Goal: Task Accomplishment & Management: Manage account settings

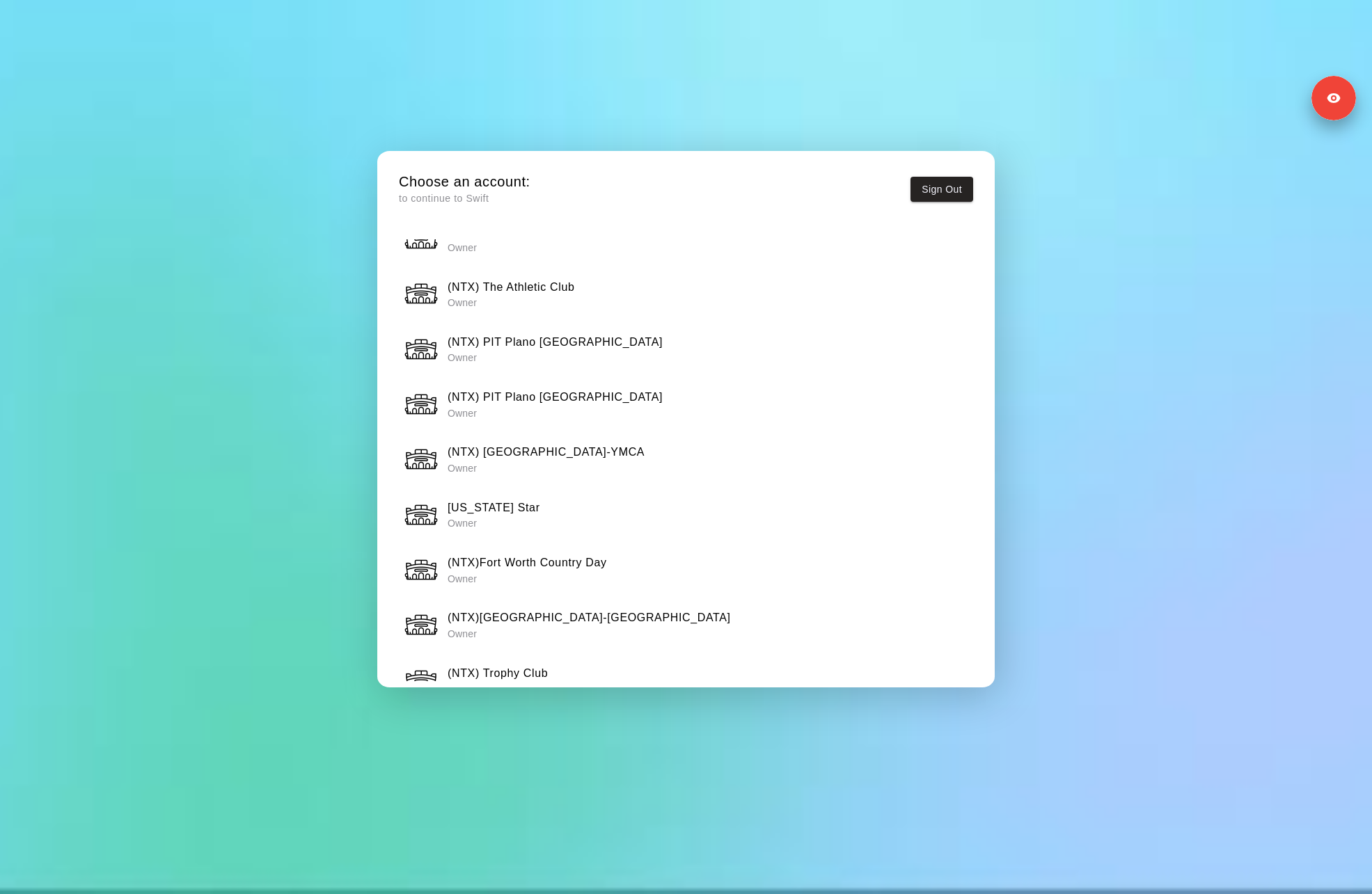
scroll to position [938, 0]
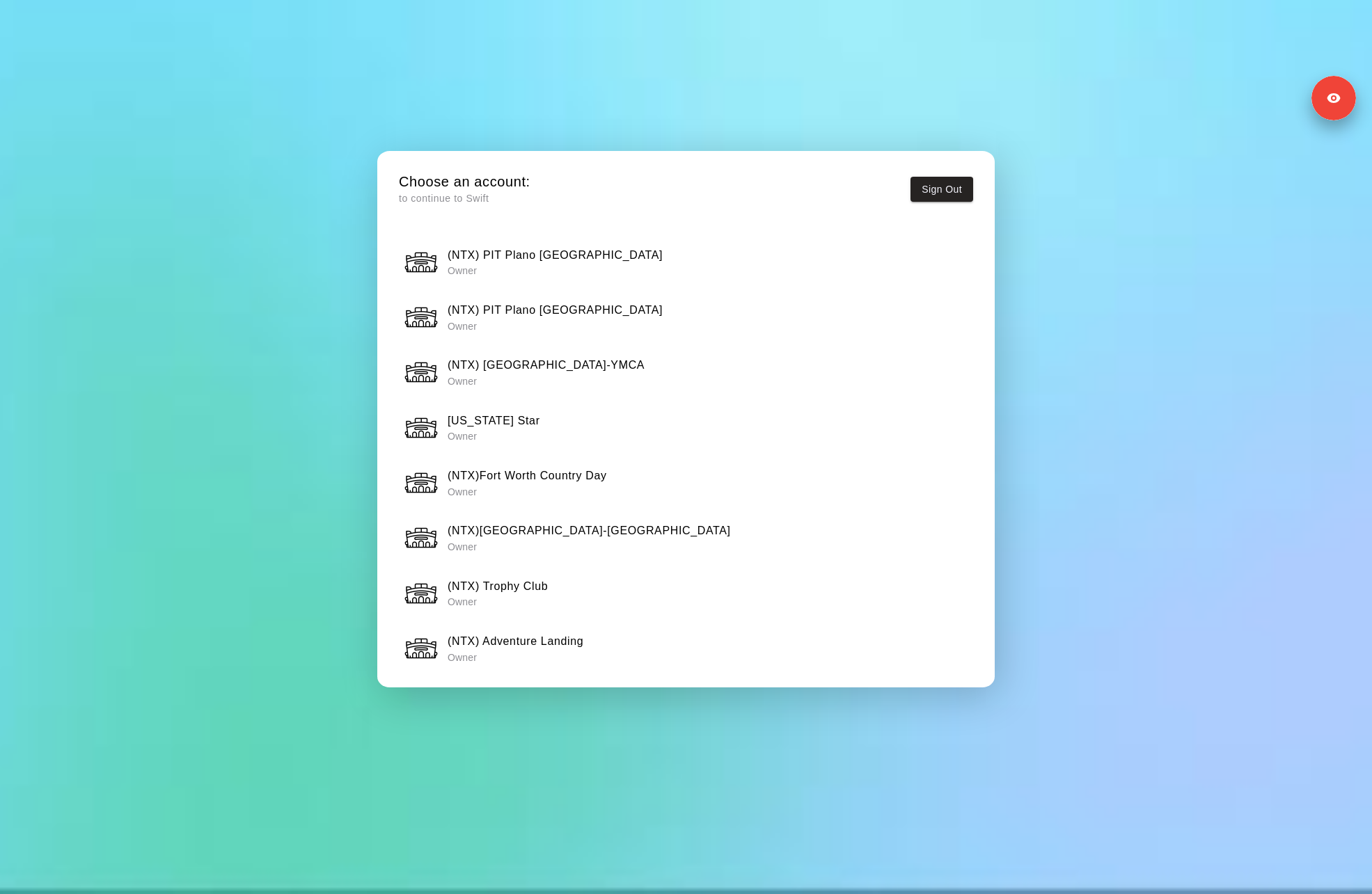
click at [537, 665] on div "(NTX) Adventure Landing Owner" at bounding box center [686, 648] width 565 height 35
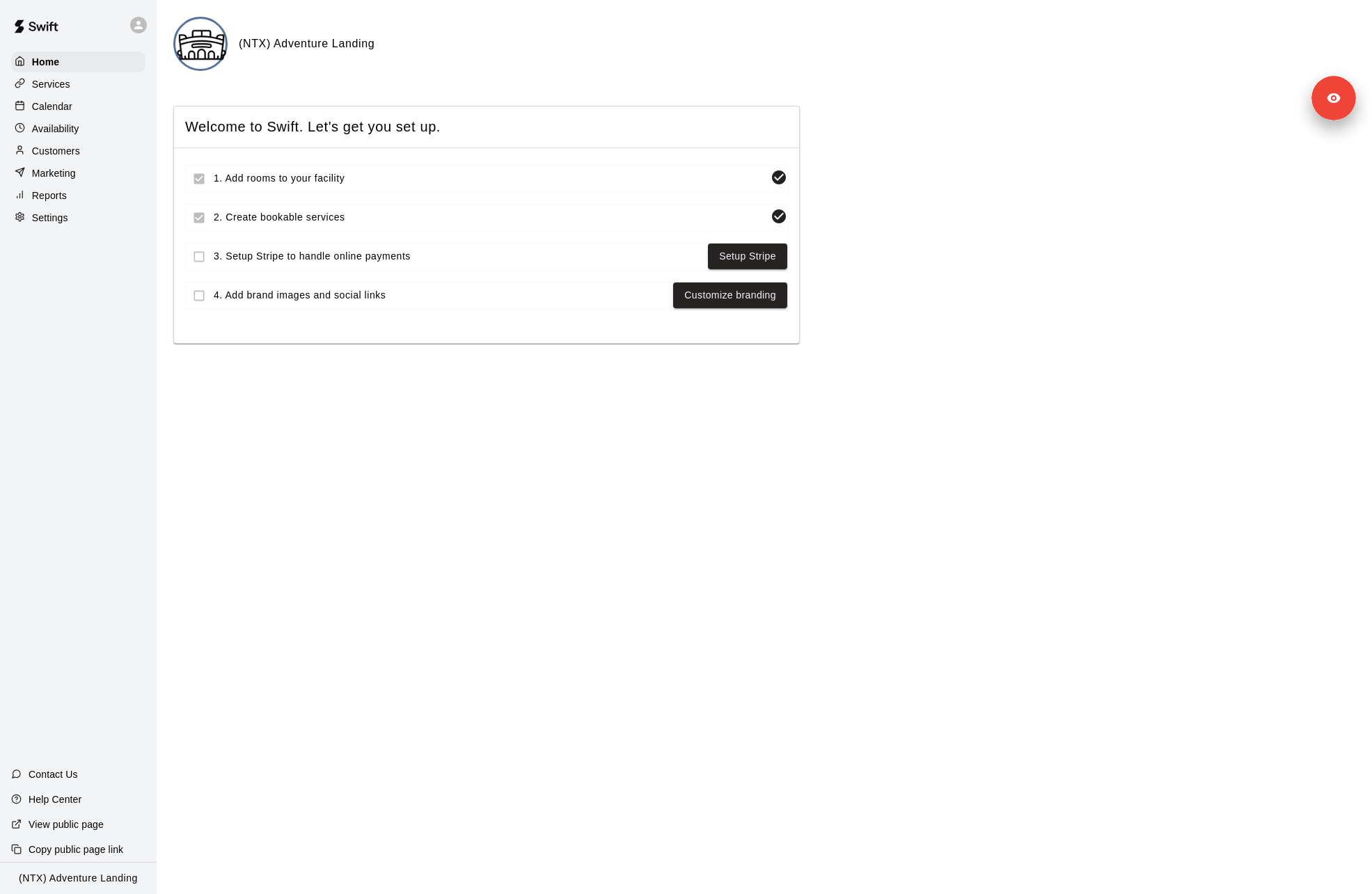
click at [69, 221] on div "Settings" at bounding box center [78, 218] width 134 height 21
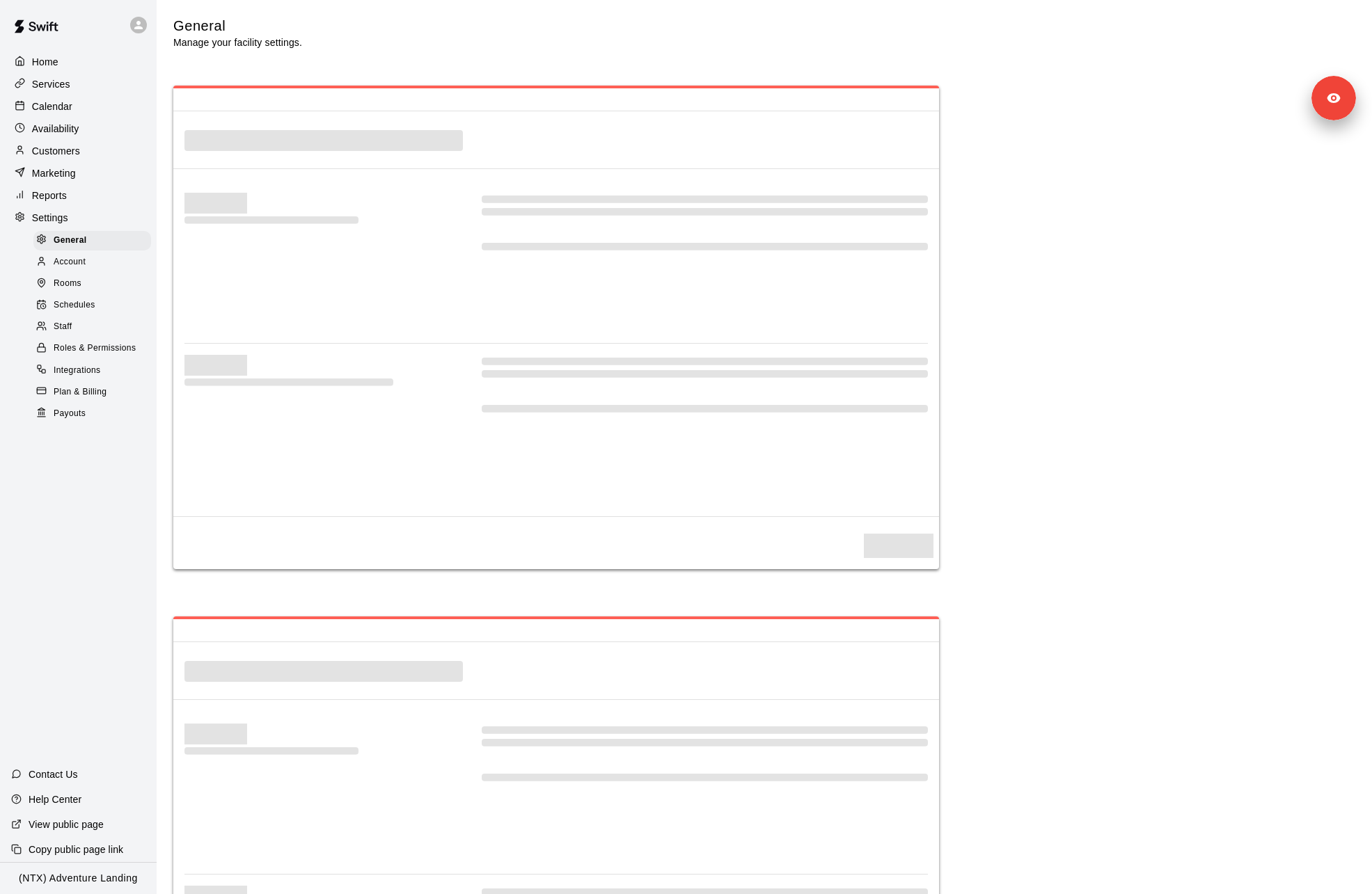
select select "**"
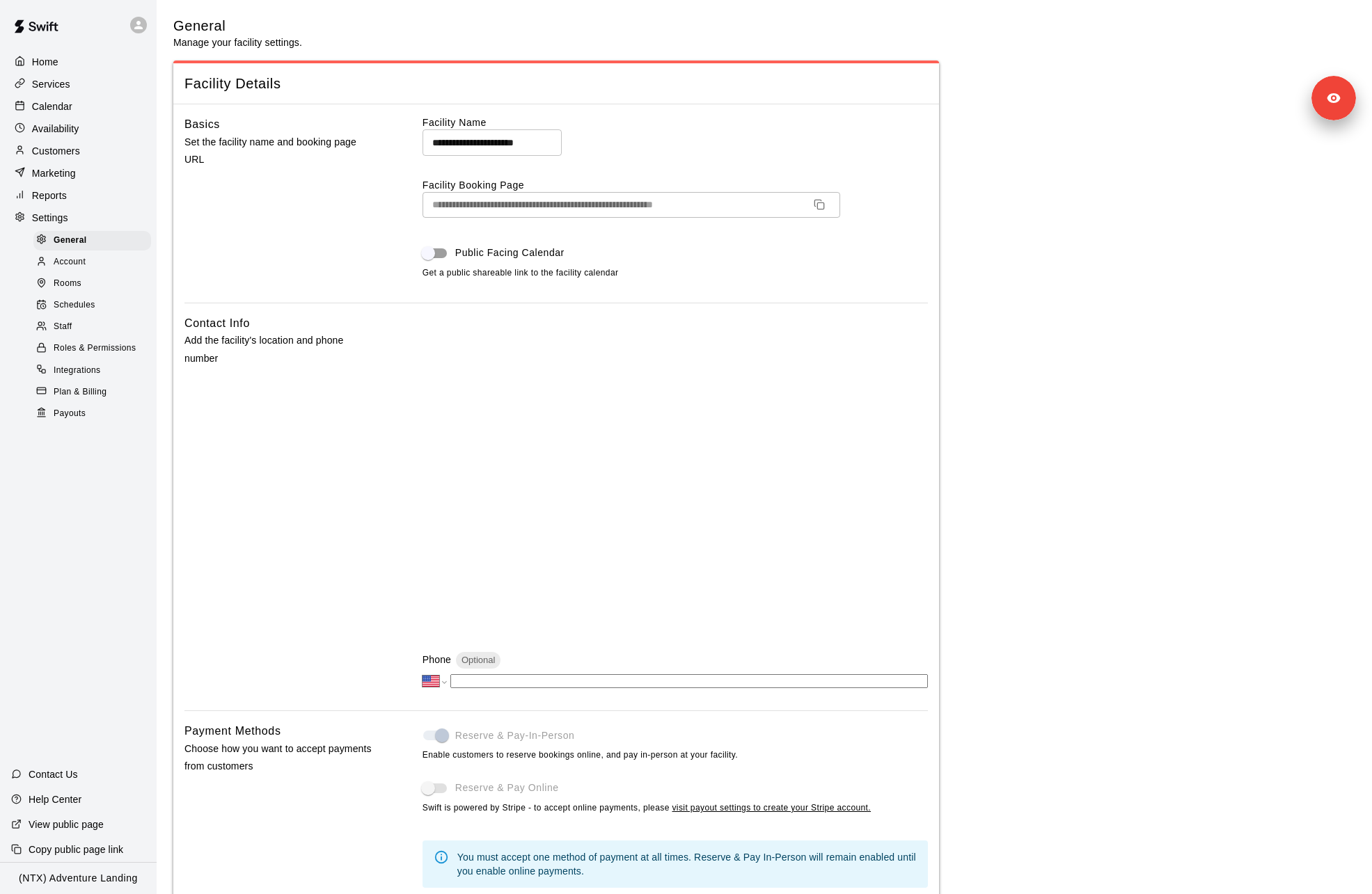
click at [76, 150] on p "Customers" at bounding box center [56, 151] width 48 height 14
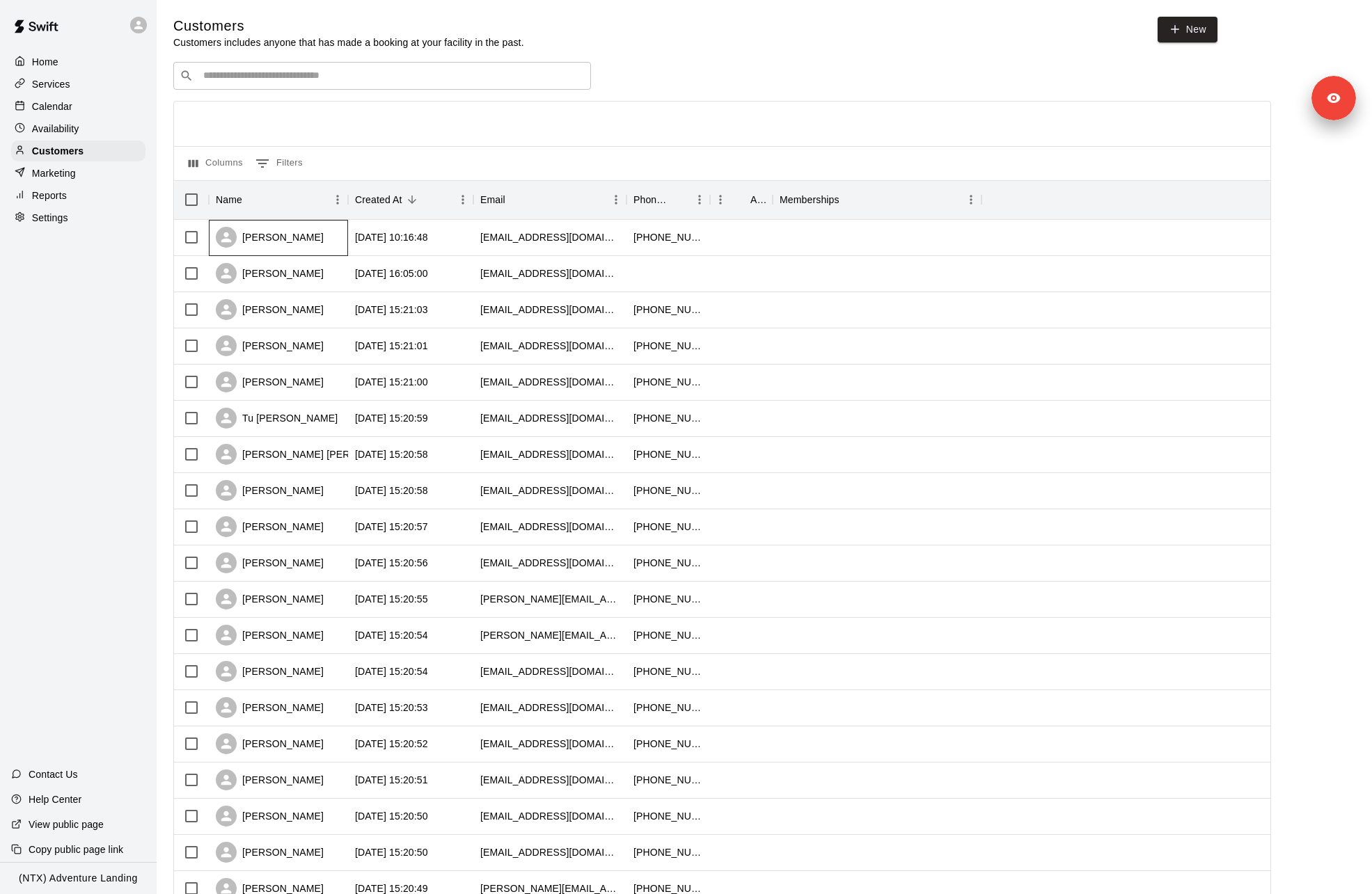
click at [320, 236] on div "[PERSON_NAME]" at bounding box center [279, 238] width 139 height 36
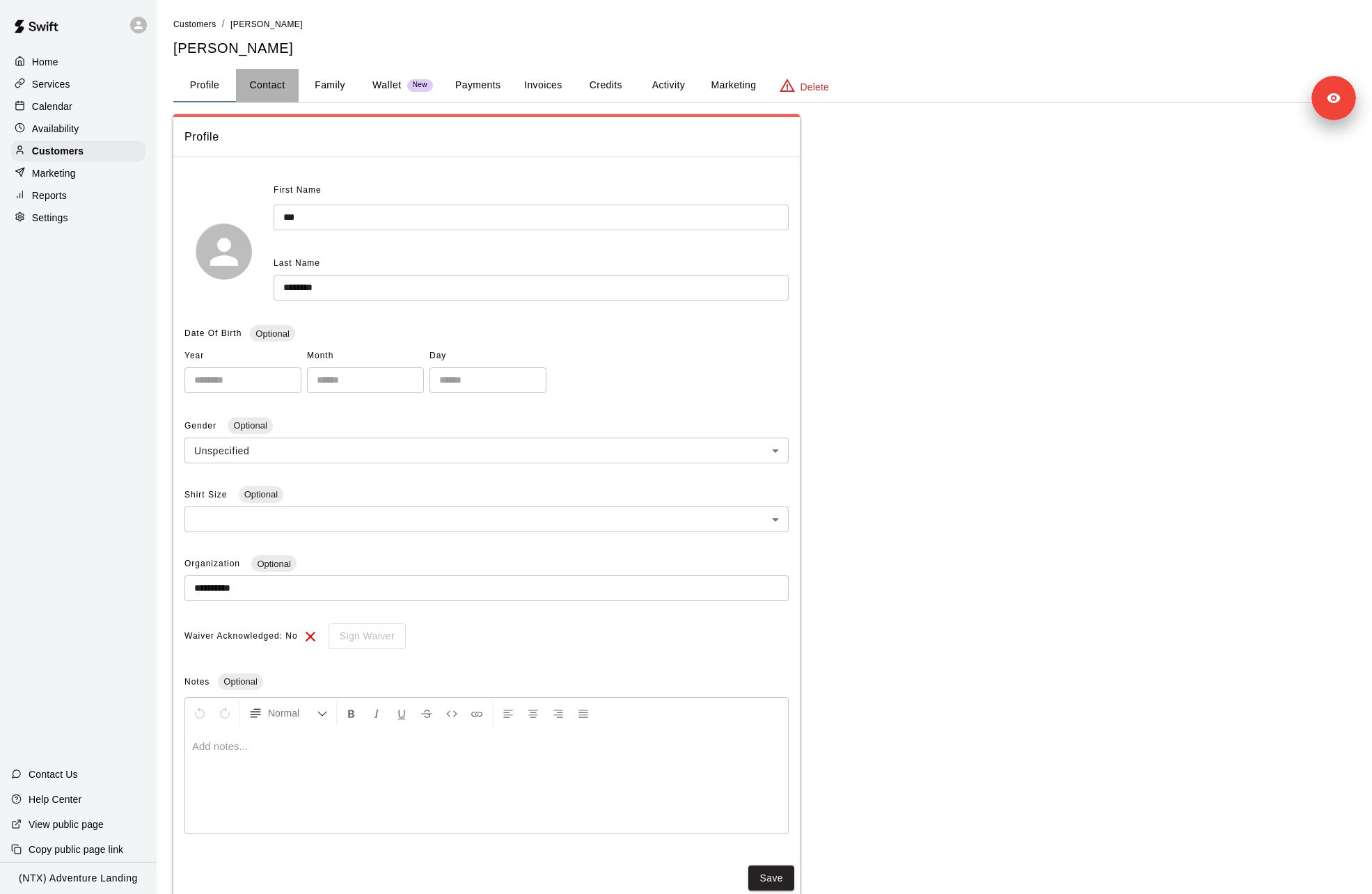
click at [281, 95] on button "Contact" at bounding box center [267, 85] width 63 height 33
select select "**"
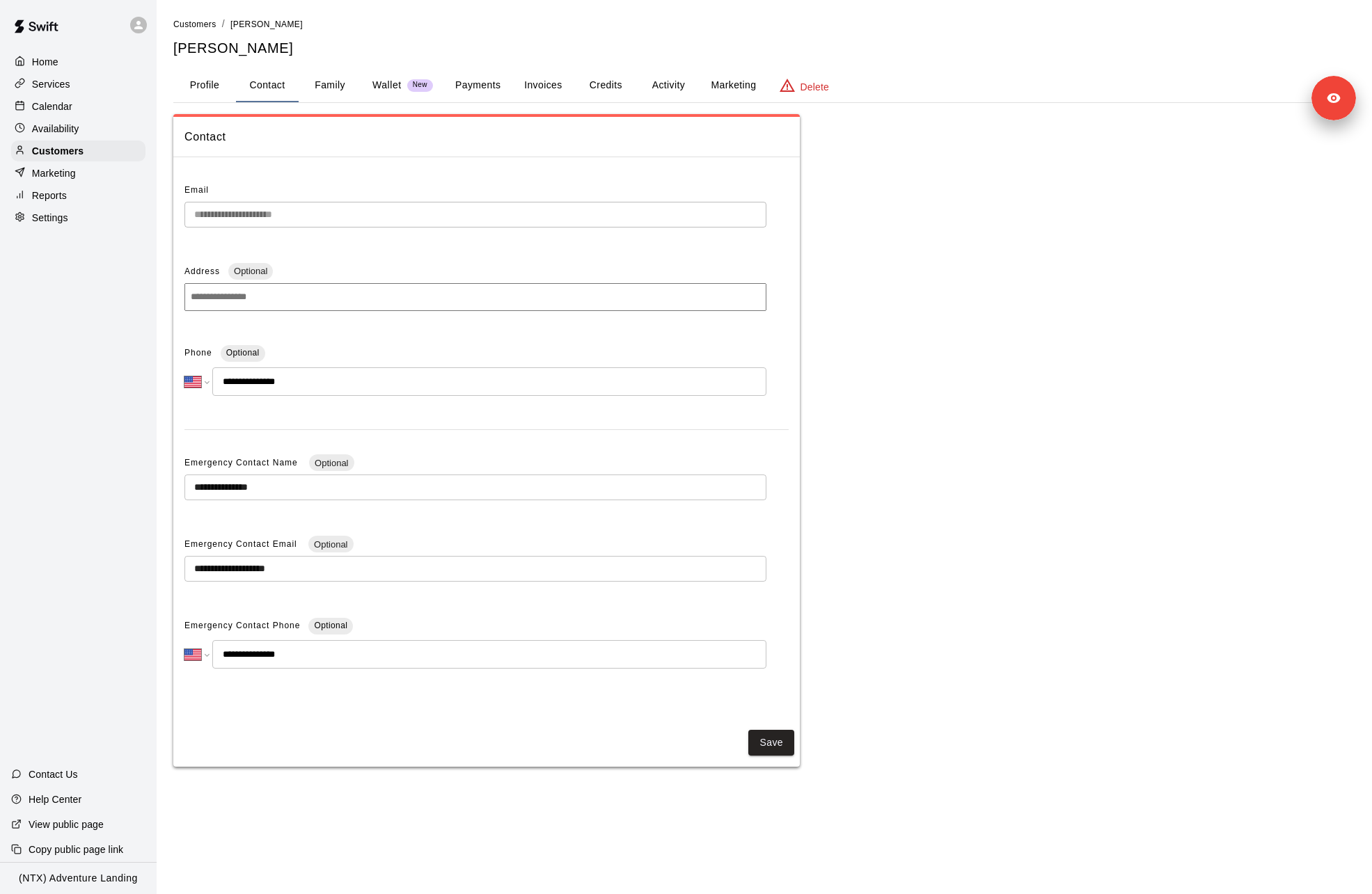
click at [348, 88] on button "Family" at bounding box center [330, 85] width 63 height 33
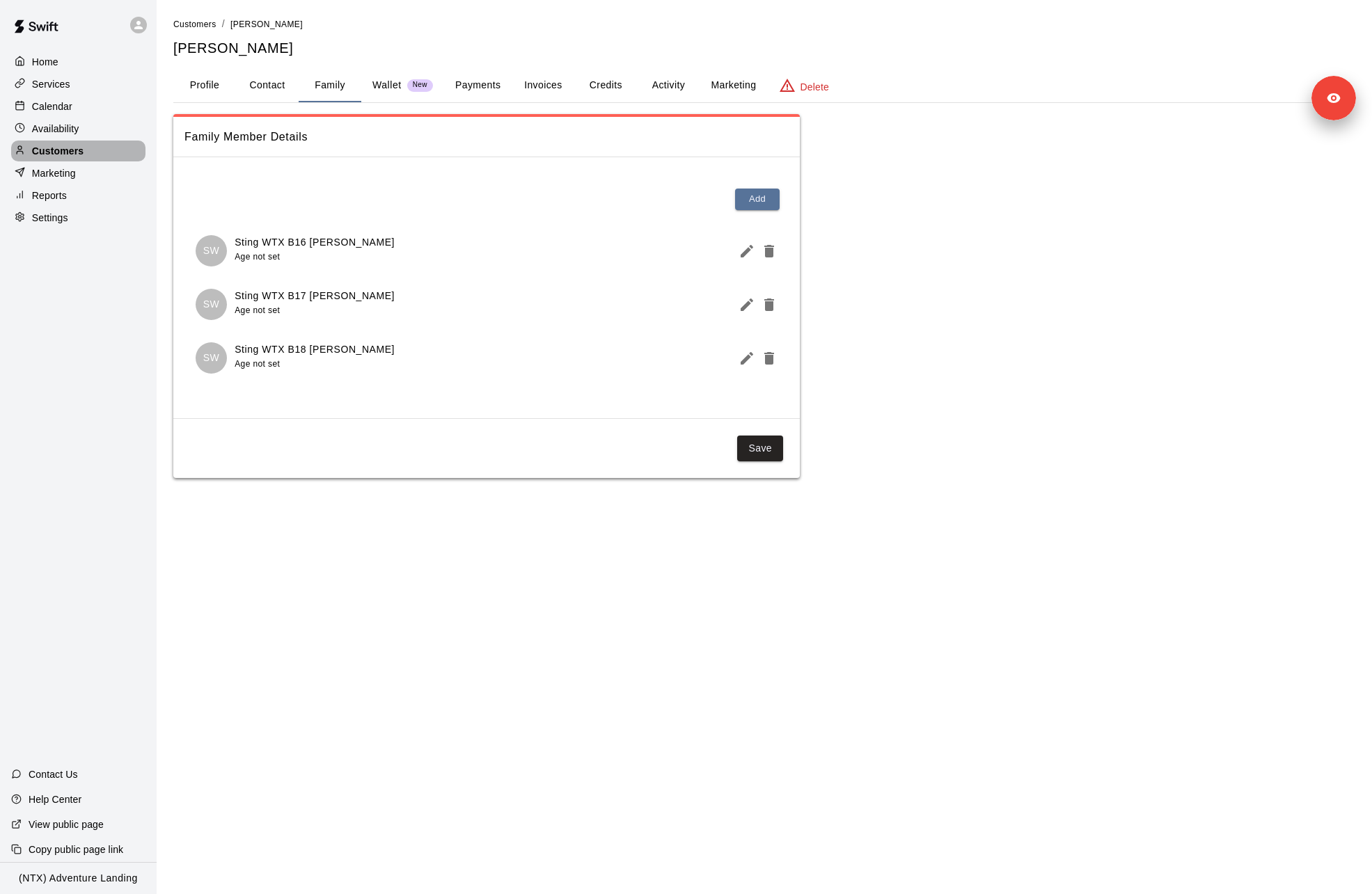
click at [99, 150] on div "Customers" at bounding box center [78, 151] width 134 height 21
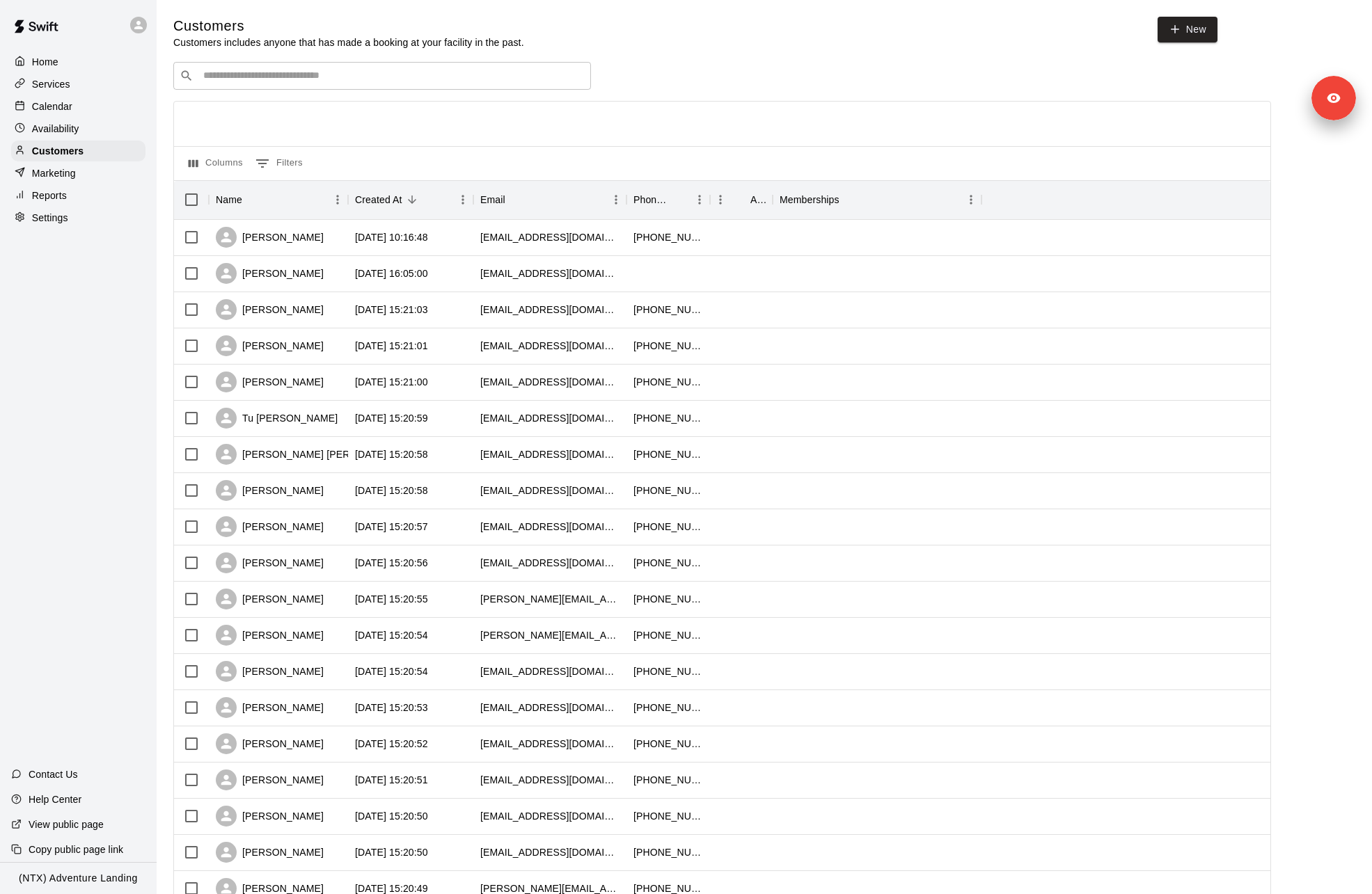
click at [262, 83] on input "Search customers by name or email" at bounding box center [392, 76] width 386 height 14
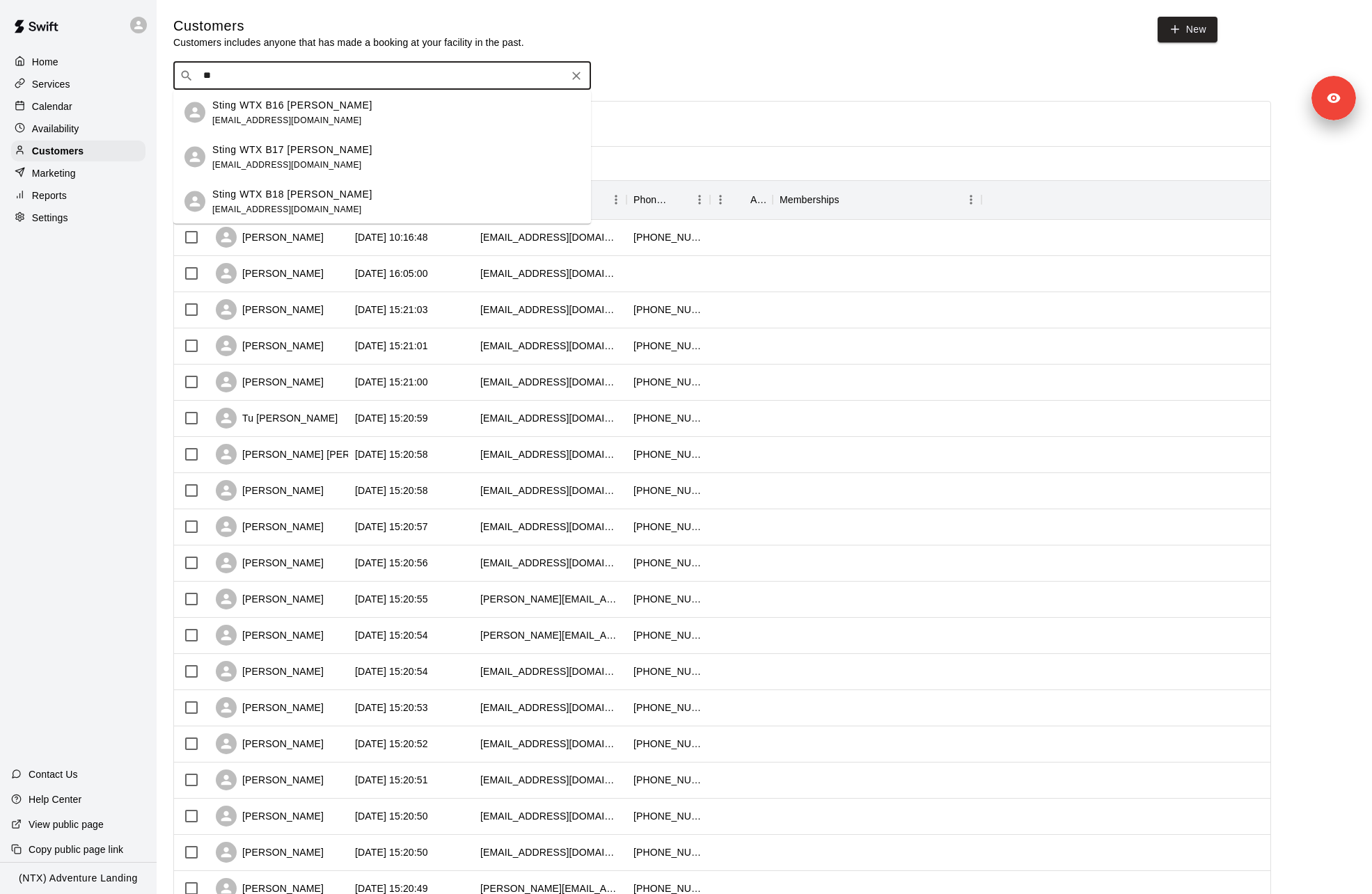
type input "*"
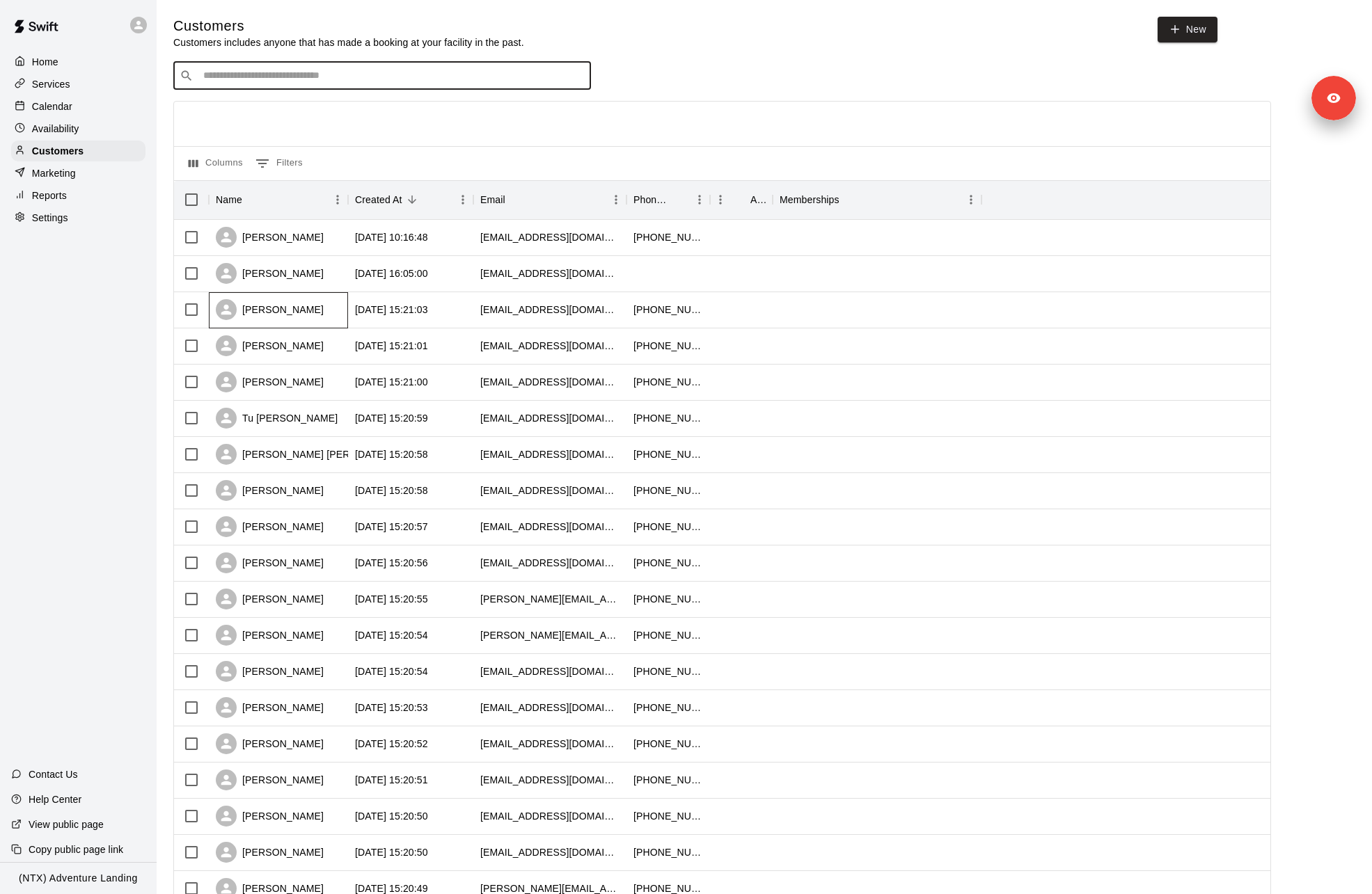
click at [315, 307] on div "[PERSON_NAME]" at bounding box center [279, 310] width 139 height 36
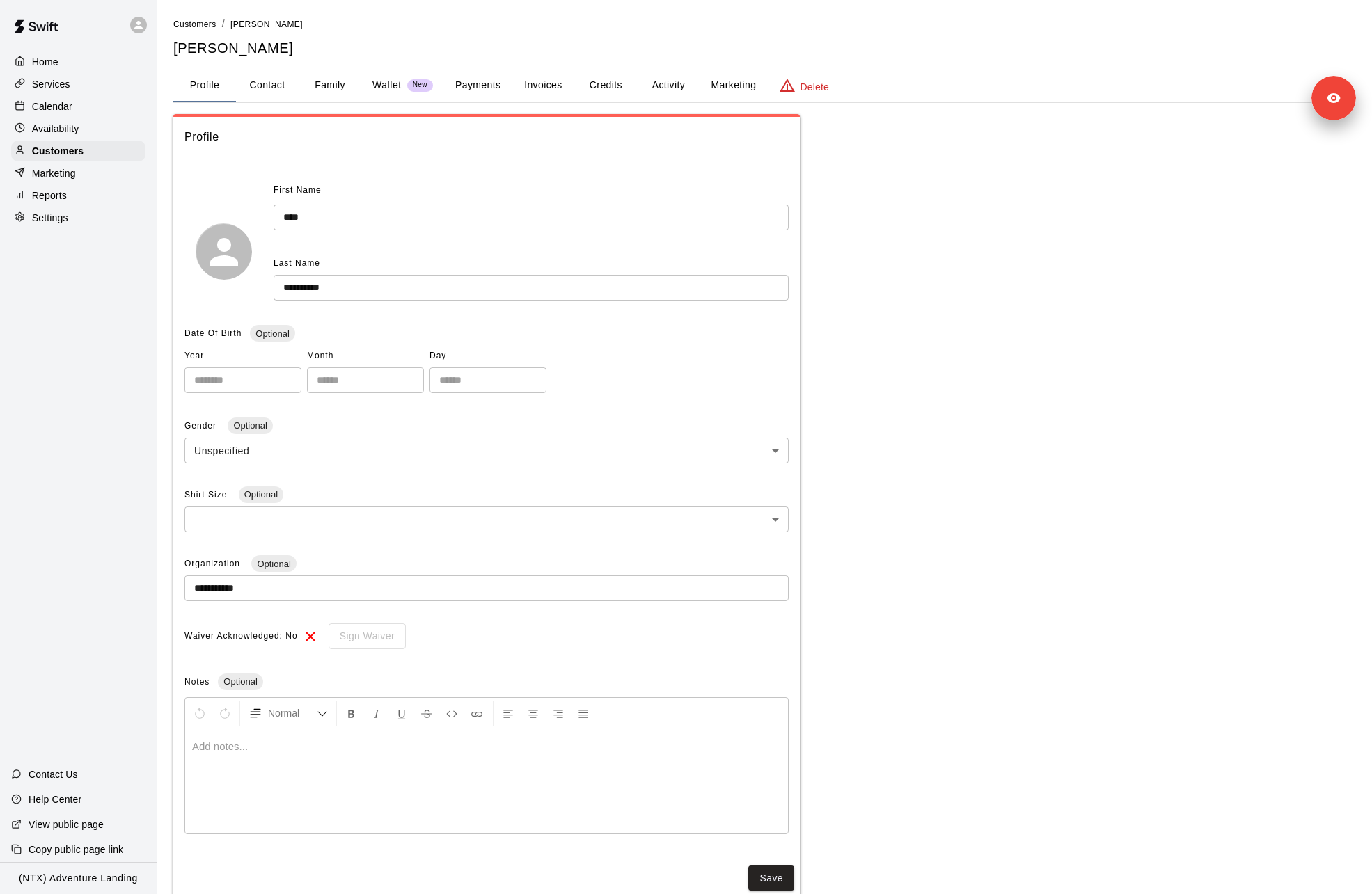
click at [311, 69] on button "Family" at bounding box center [330, 85] width 63 height 33
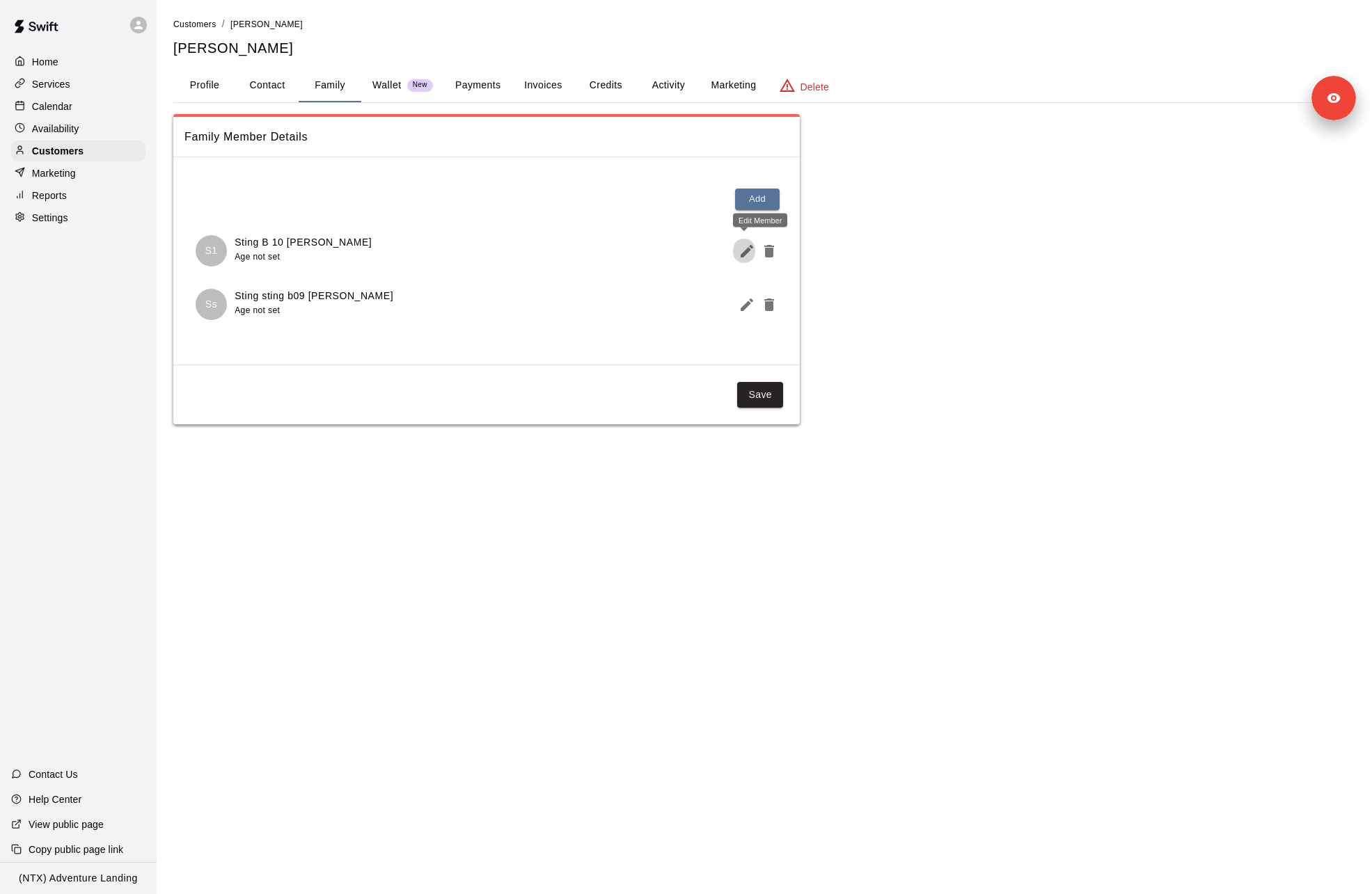
click at [746, 252] on icon "Edit Member" at bounding box center [747, 251] width 13 height 13
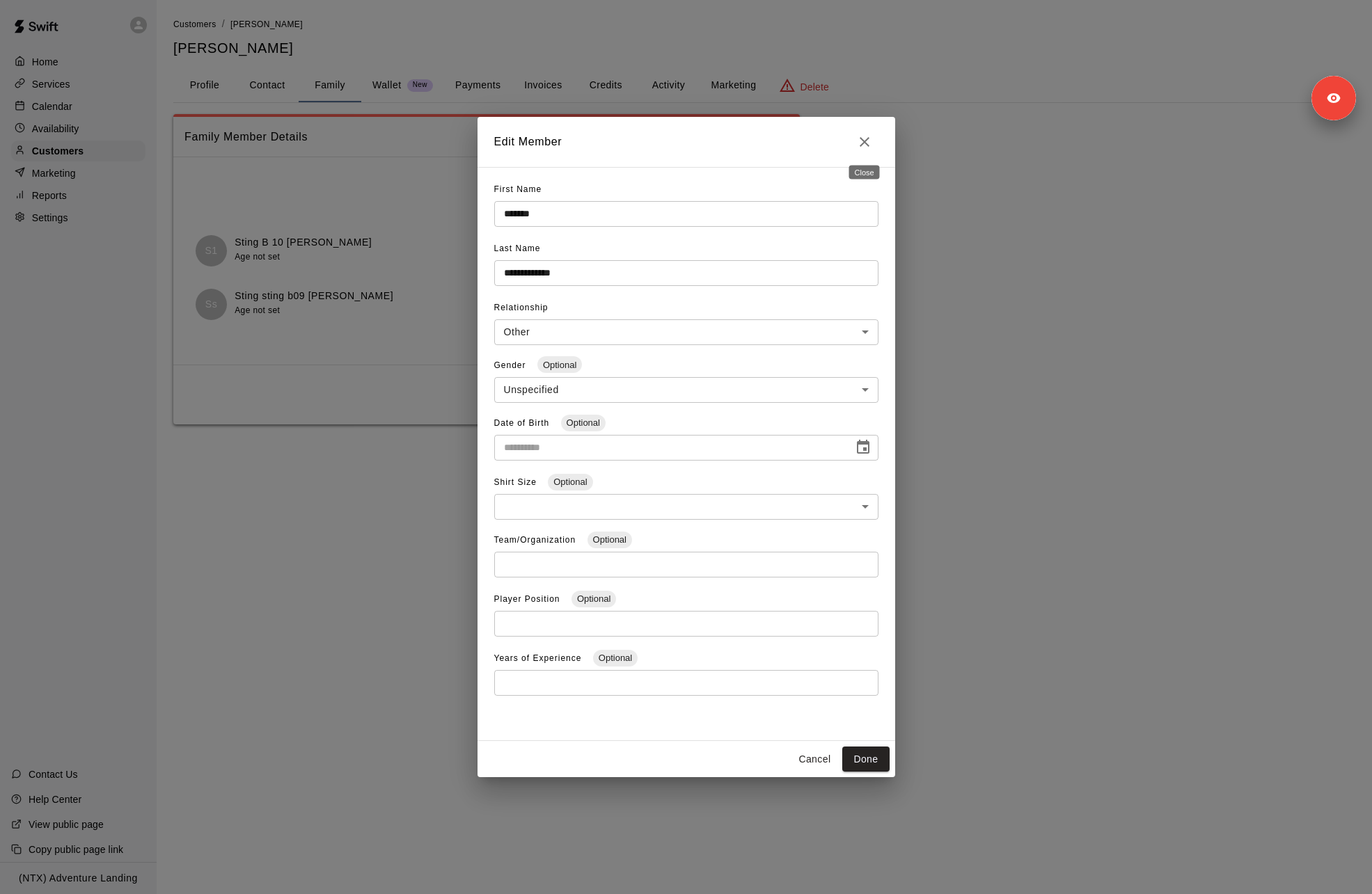
click at [862, 144] on icon "Close" at bounding box center [865, 141] width 17 height 17
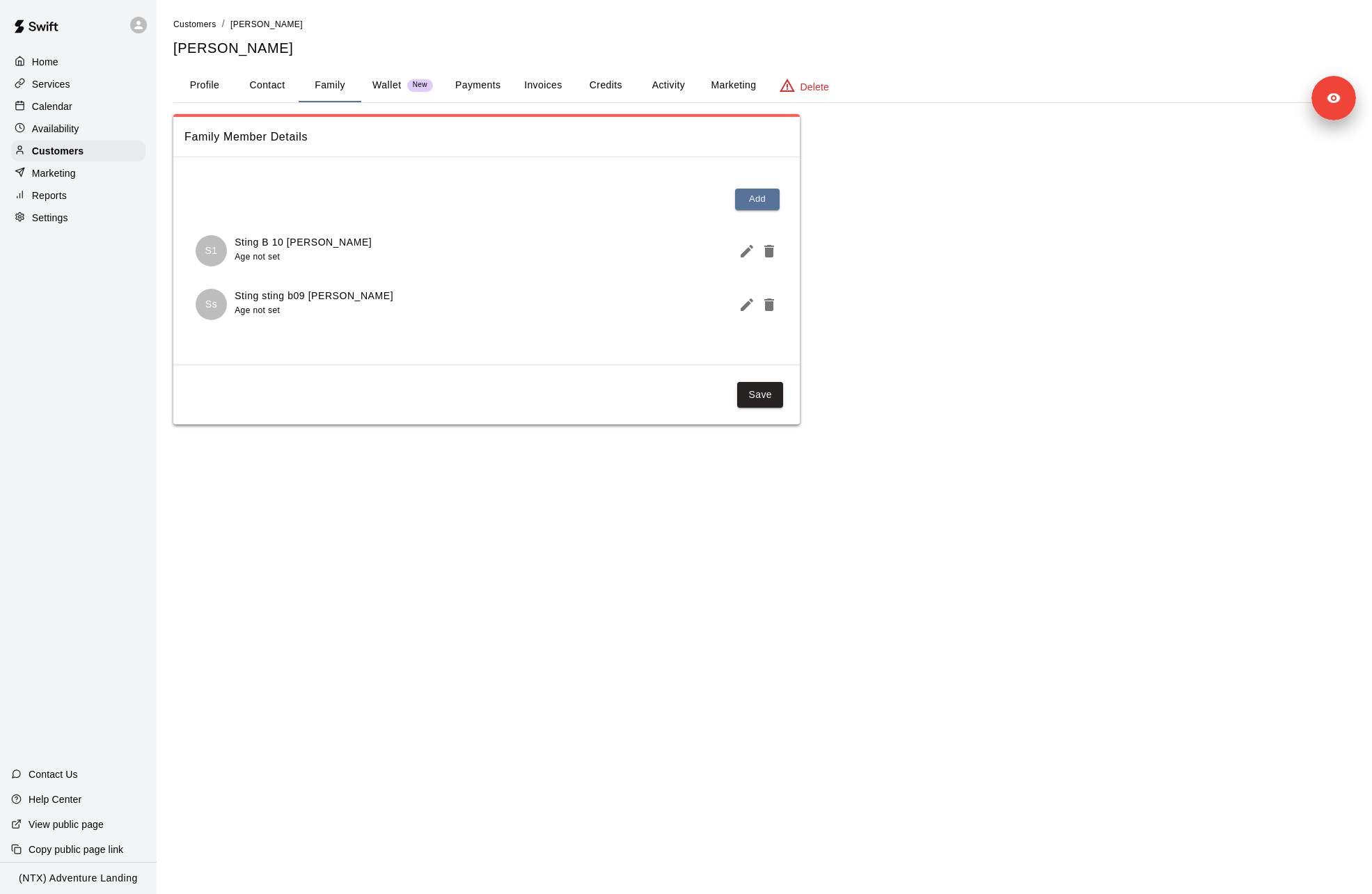
click at [222, 89] on button "Profile" at bounding box center [204, 85] width 63 height 33
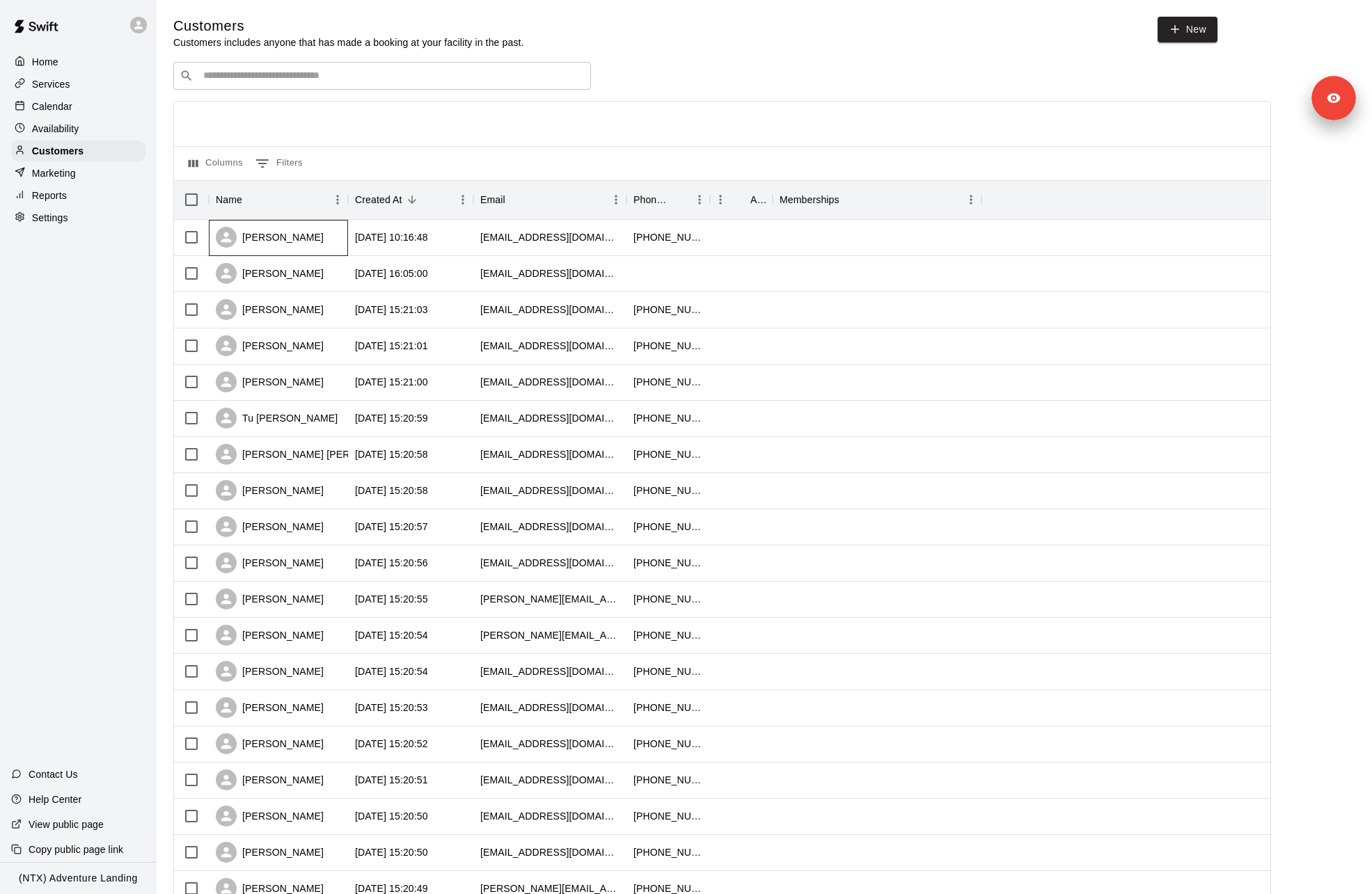
click at [317, 242] on div "[PERSON_NAME]" at bounding box center [279, 238] width 139 height 36
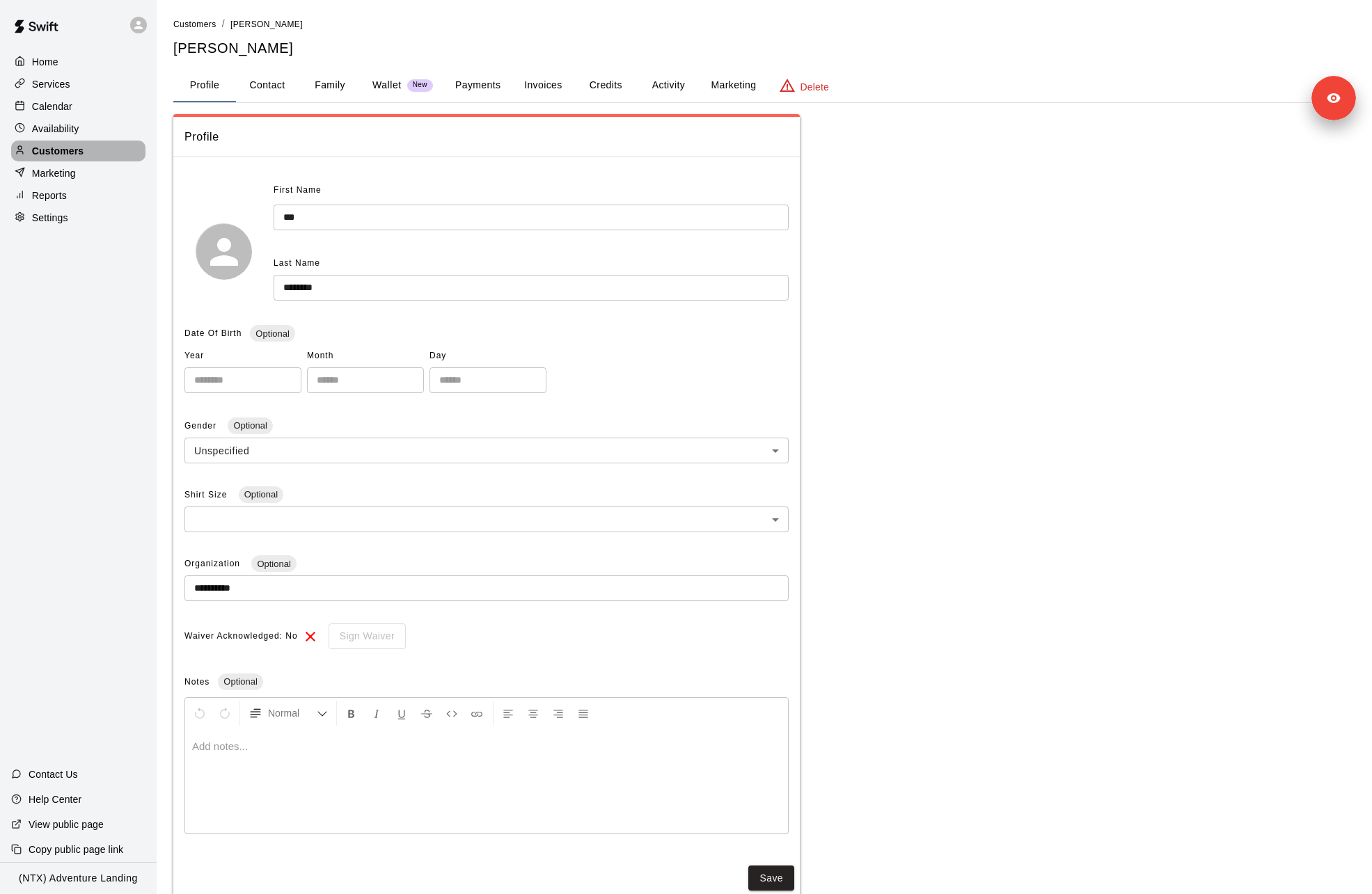
click at [82, 147] on p "Customers" at bounding box center [58, 151] width 52 height 14
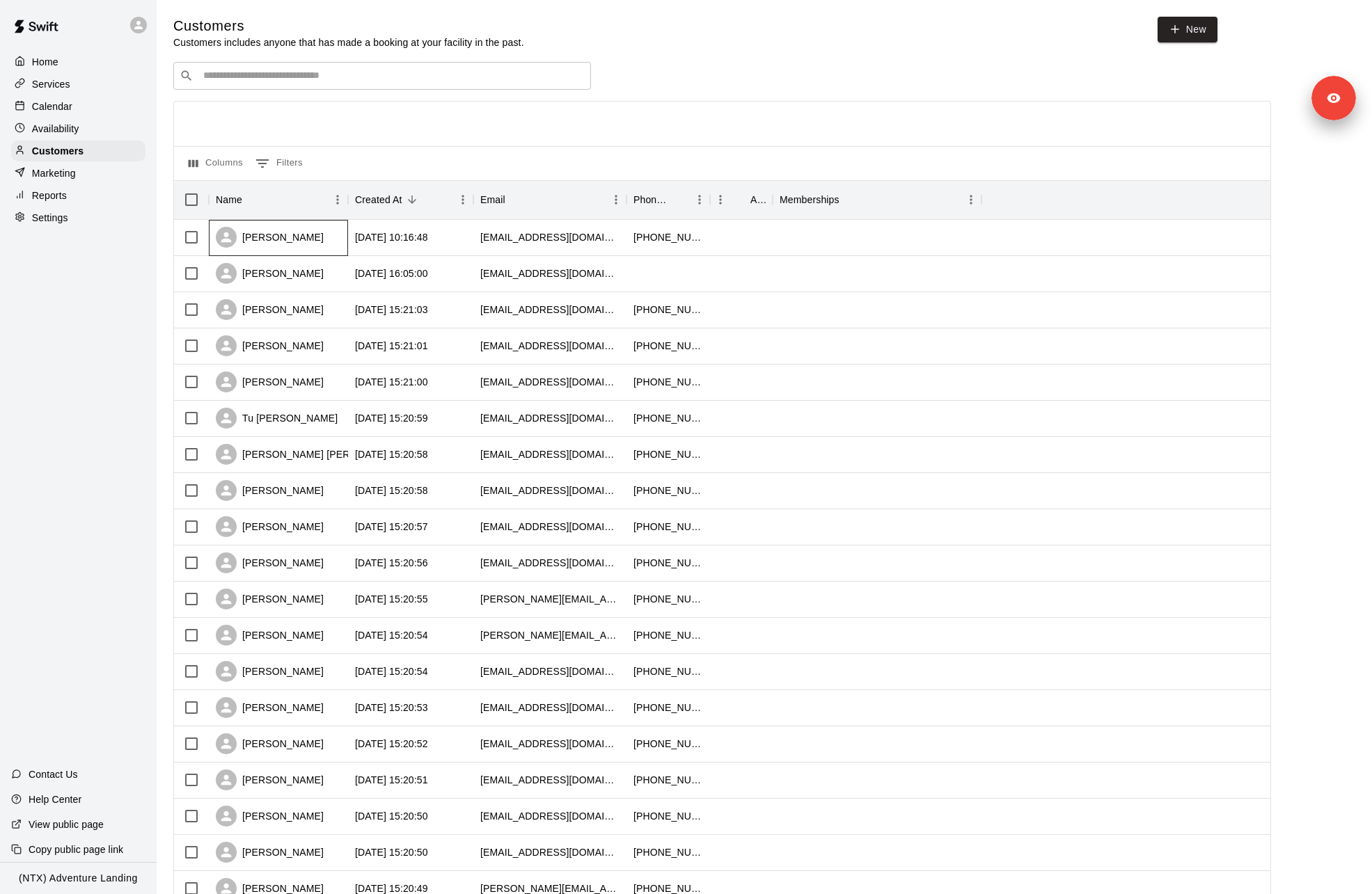
click at [331, 233] on div "[PERSON_NAME]" at bounding box center [279, 238] width 139 height 36
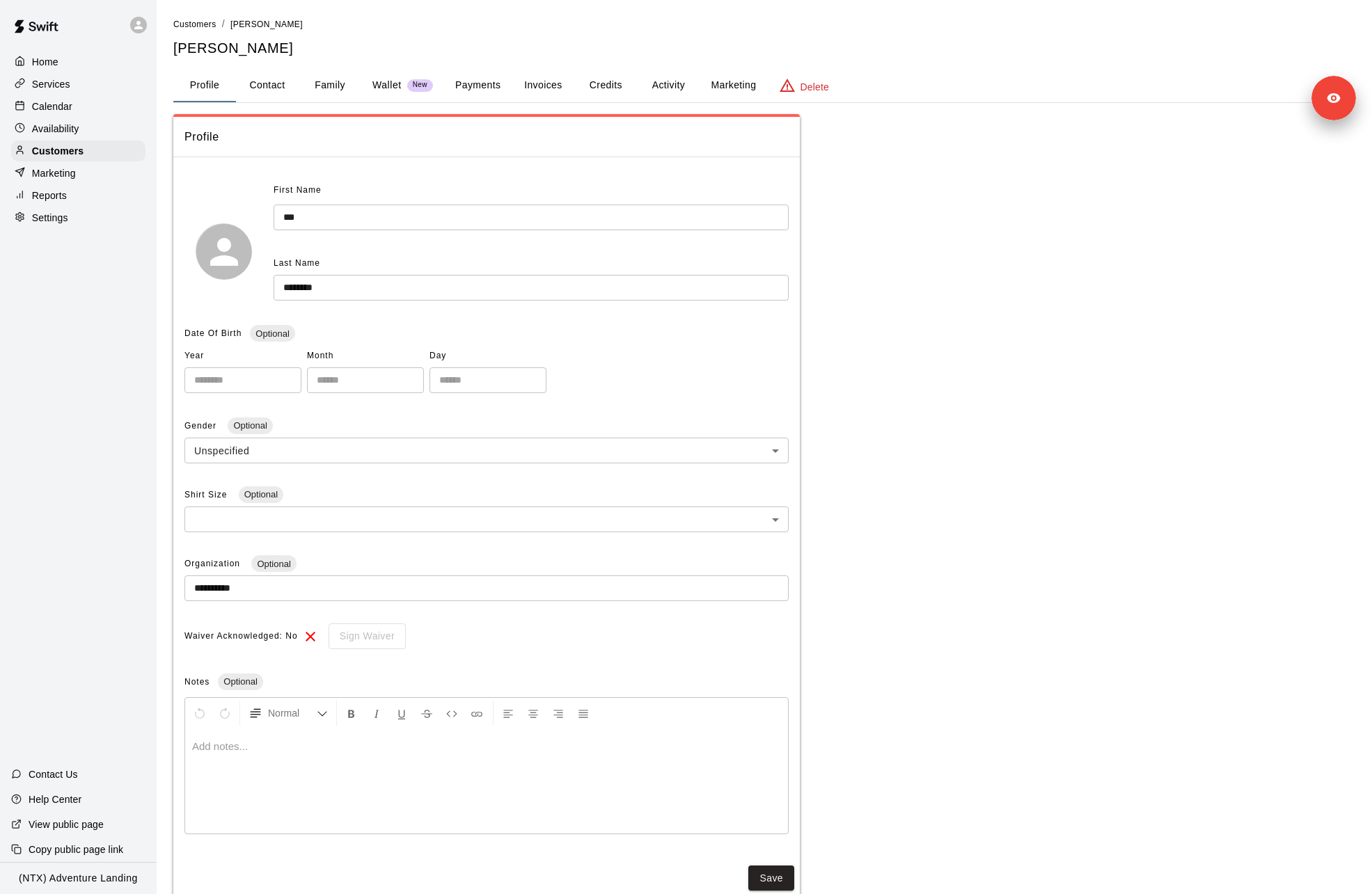
click at [454, 88] on button "Payments" at bounding box center [478, 85] width 67 height 33
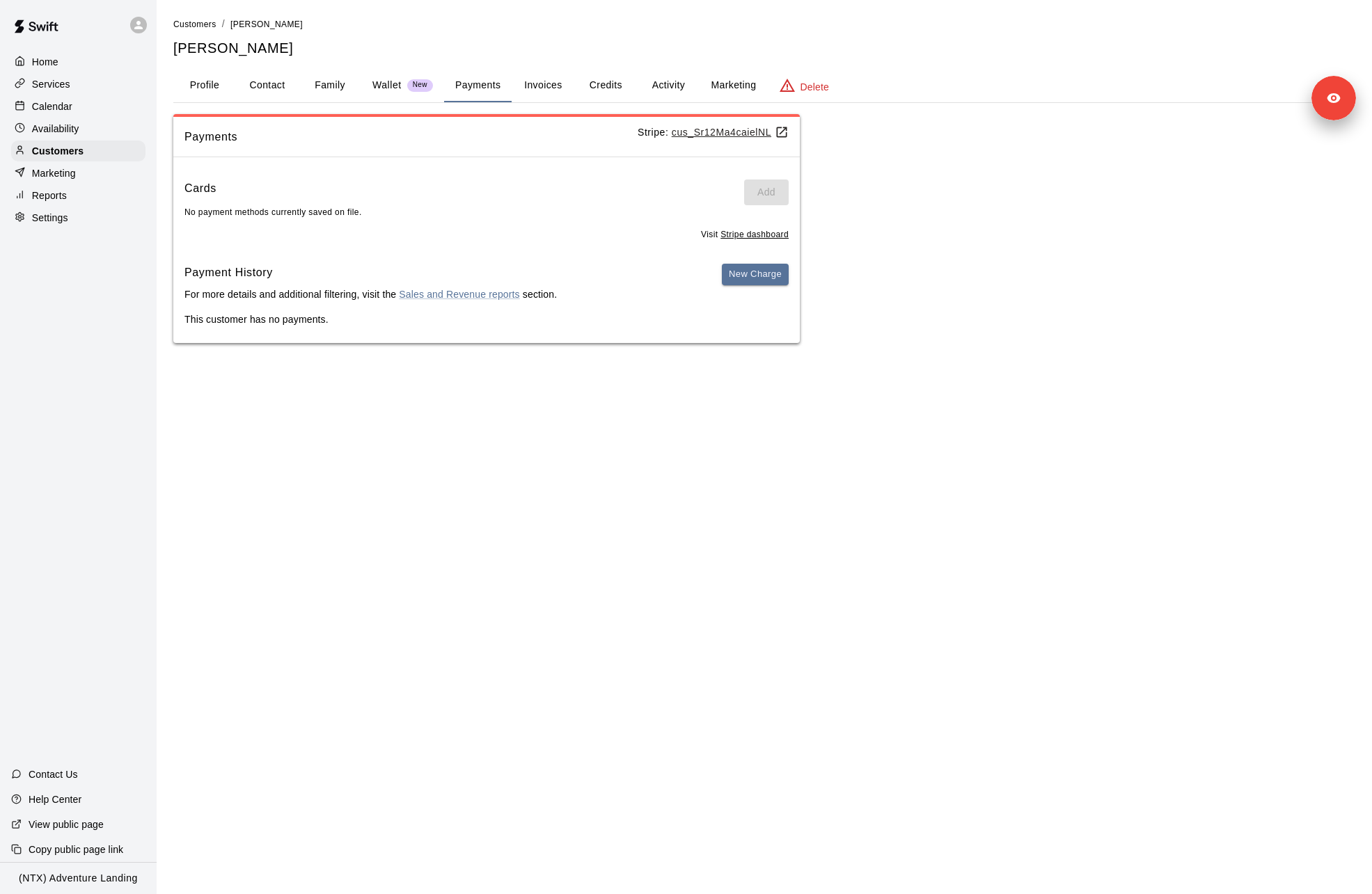
click at [714, 132] on u "cus_Sr12Ma4caielNL" at bounding box center [730, 132] width 117 height 11
click at [321, 93] on button "Family" at bounding box center [330, 85] width 63 height 33
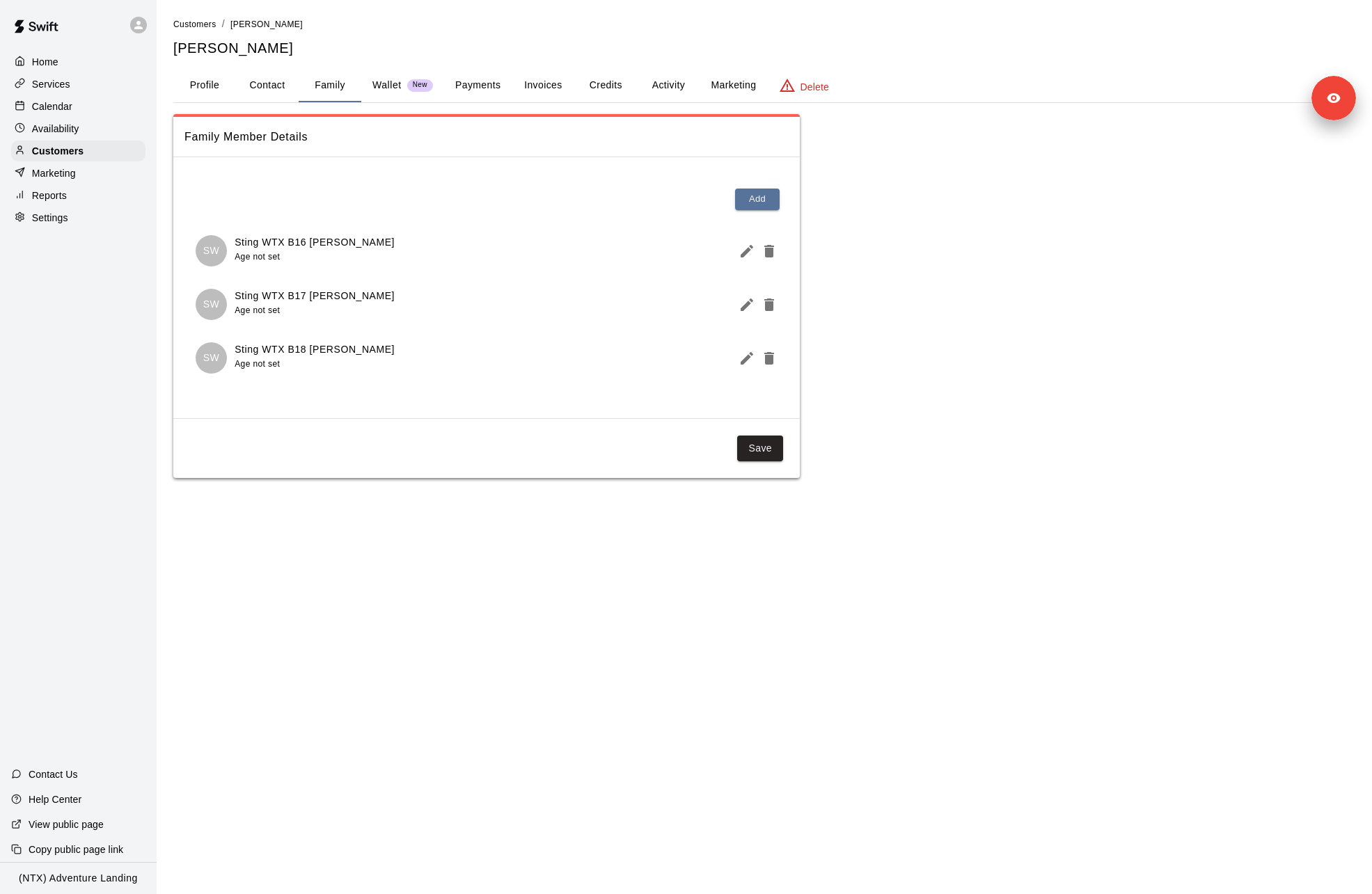
click at [288, 95] on button "Contact" at bounding box center [267, 85] width 63 height 33
select select "**"
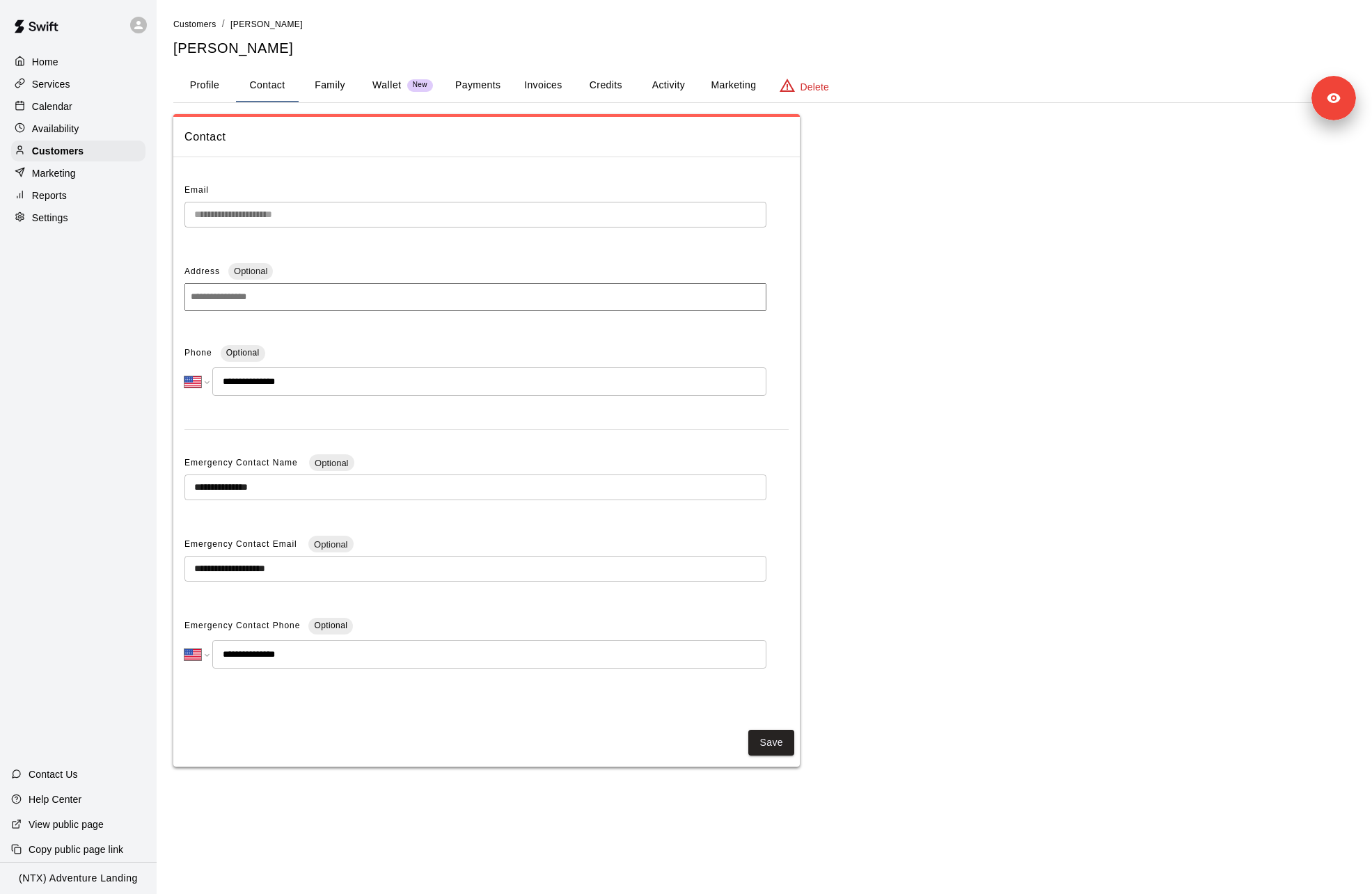
click at [213, 82] on button "Profile" at bounding box center [204, 85] width 63 height 33
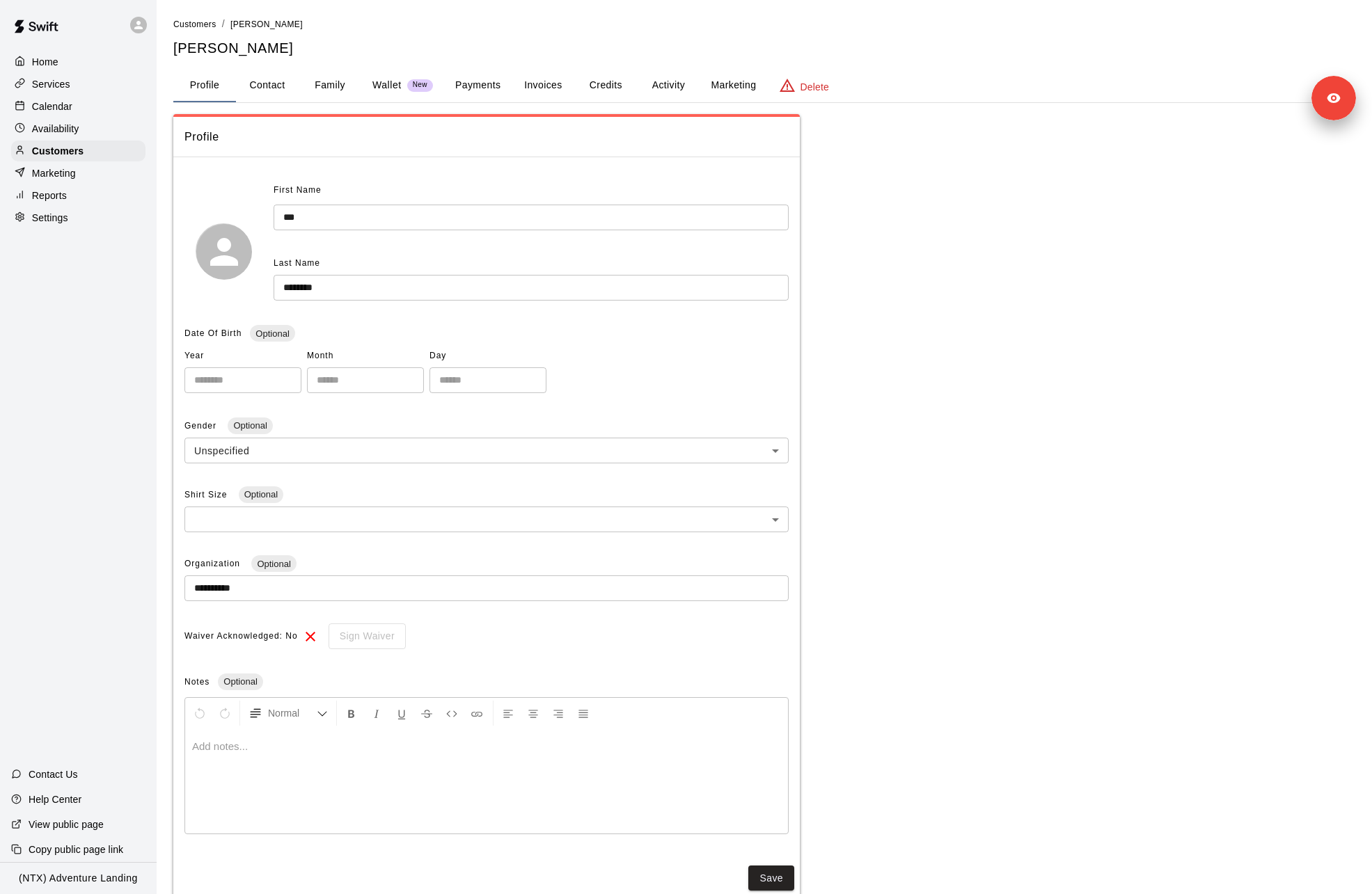
click at [287, 93] on button "Contact" at bounding box center [267, 85] width 63 height 33
select select "**"
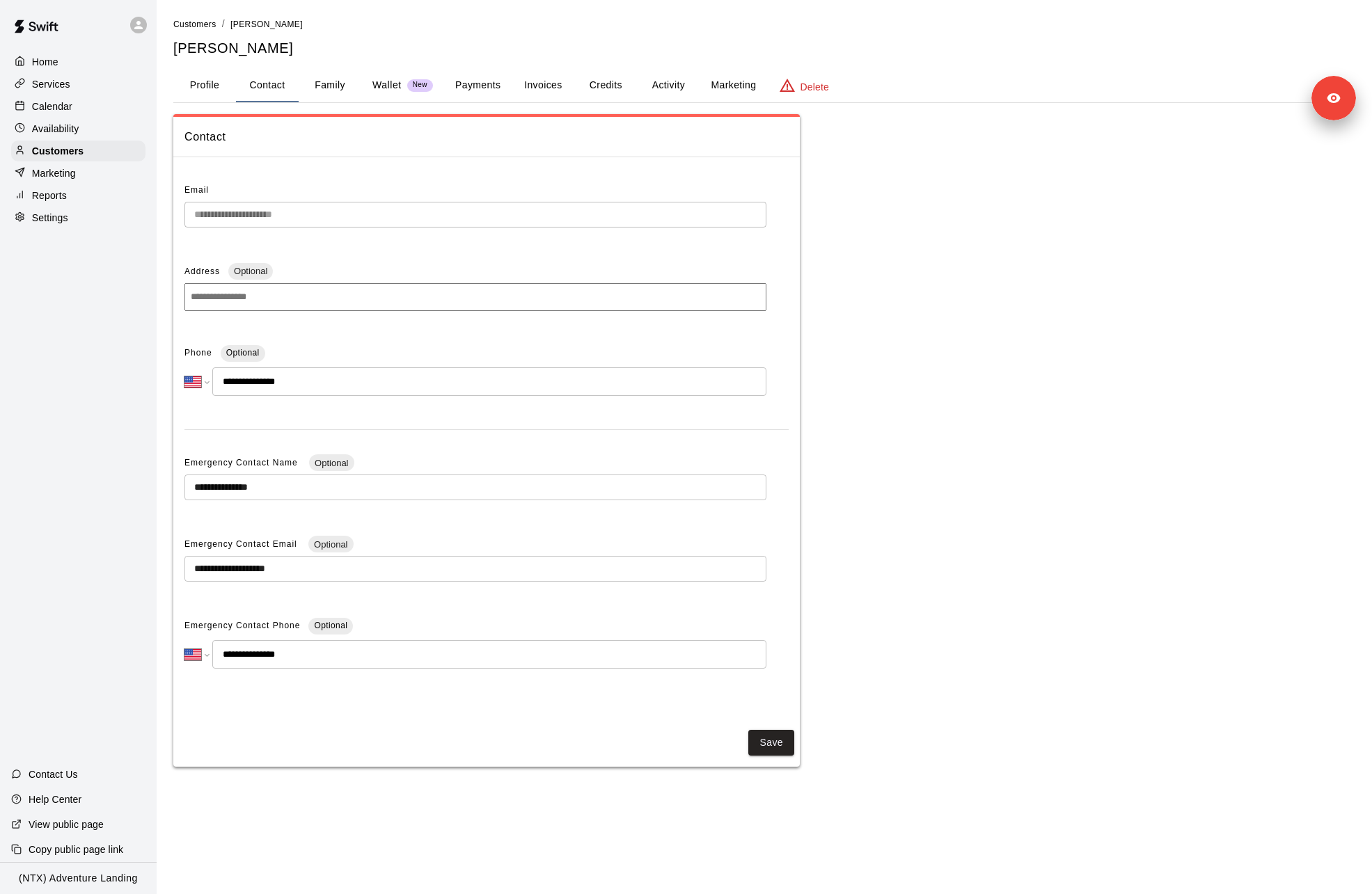
click at [344, 91] on button "Family" at bounding box center [330, 85] width 63 height 33
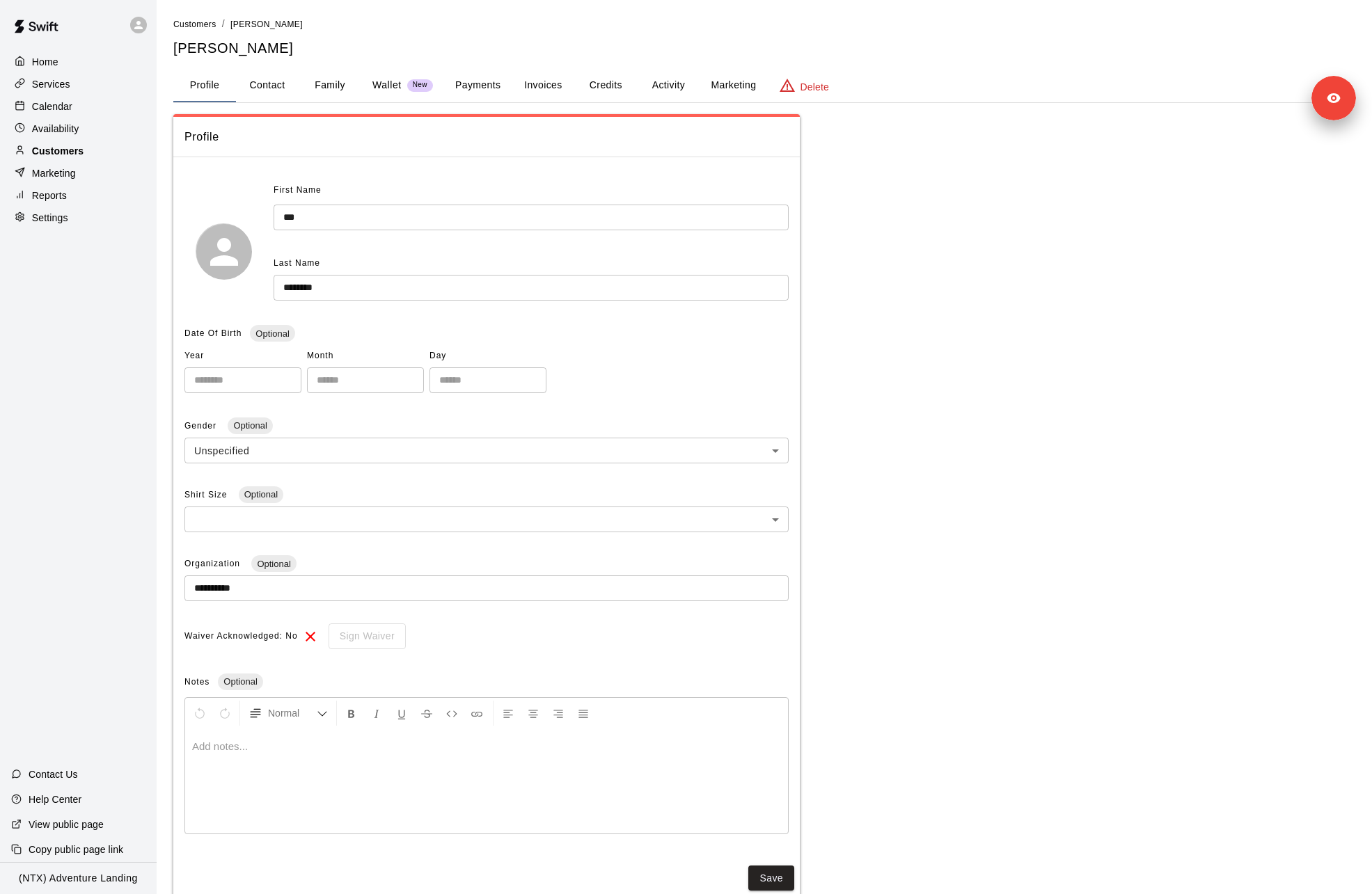
click at [98, 153] on div "Customers" at bounding box center [78, 151] width 134 height 21
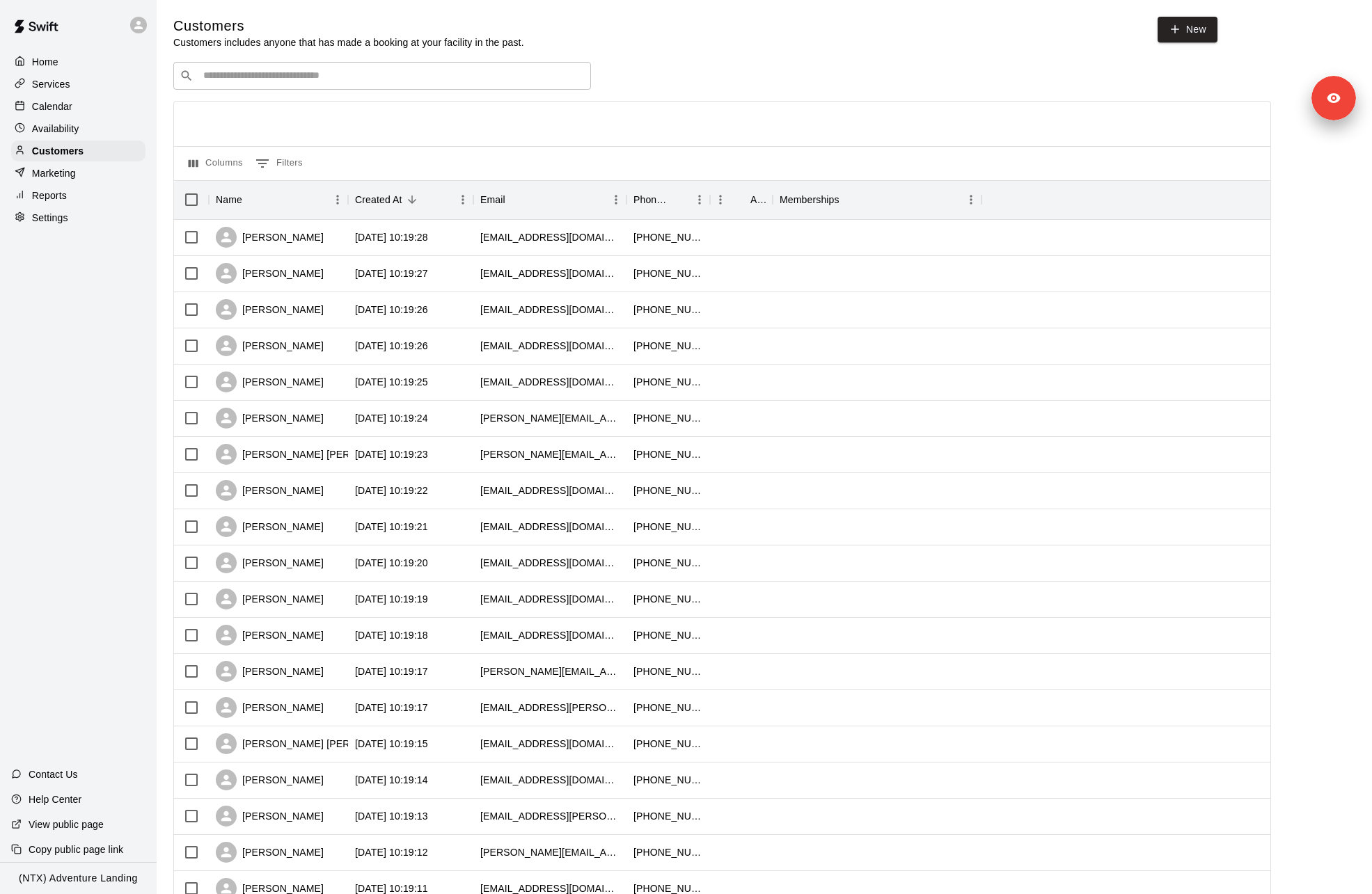
click at [277, 75] on input "Search customers by name or email" at bounding box center [392, 76] width 386 height 14
paste input "**********"
type input "**********"
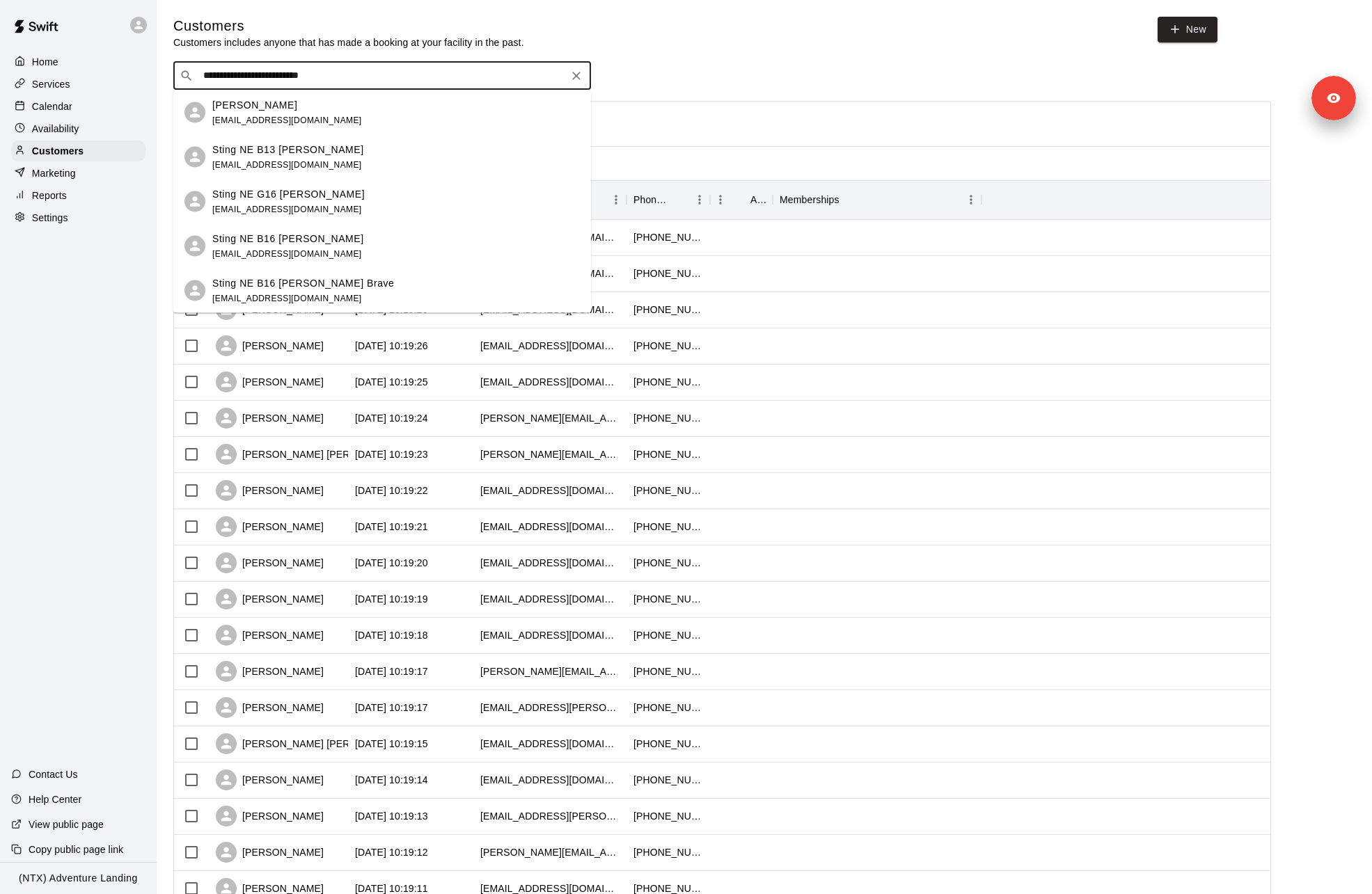
click at [330, 113] on div "[PERSON_NAME] [EMAIL_ADDRESS][DOMAIN_NAME]" at bounding box center [287, 113] width 150 height 30
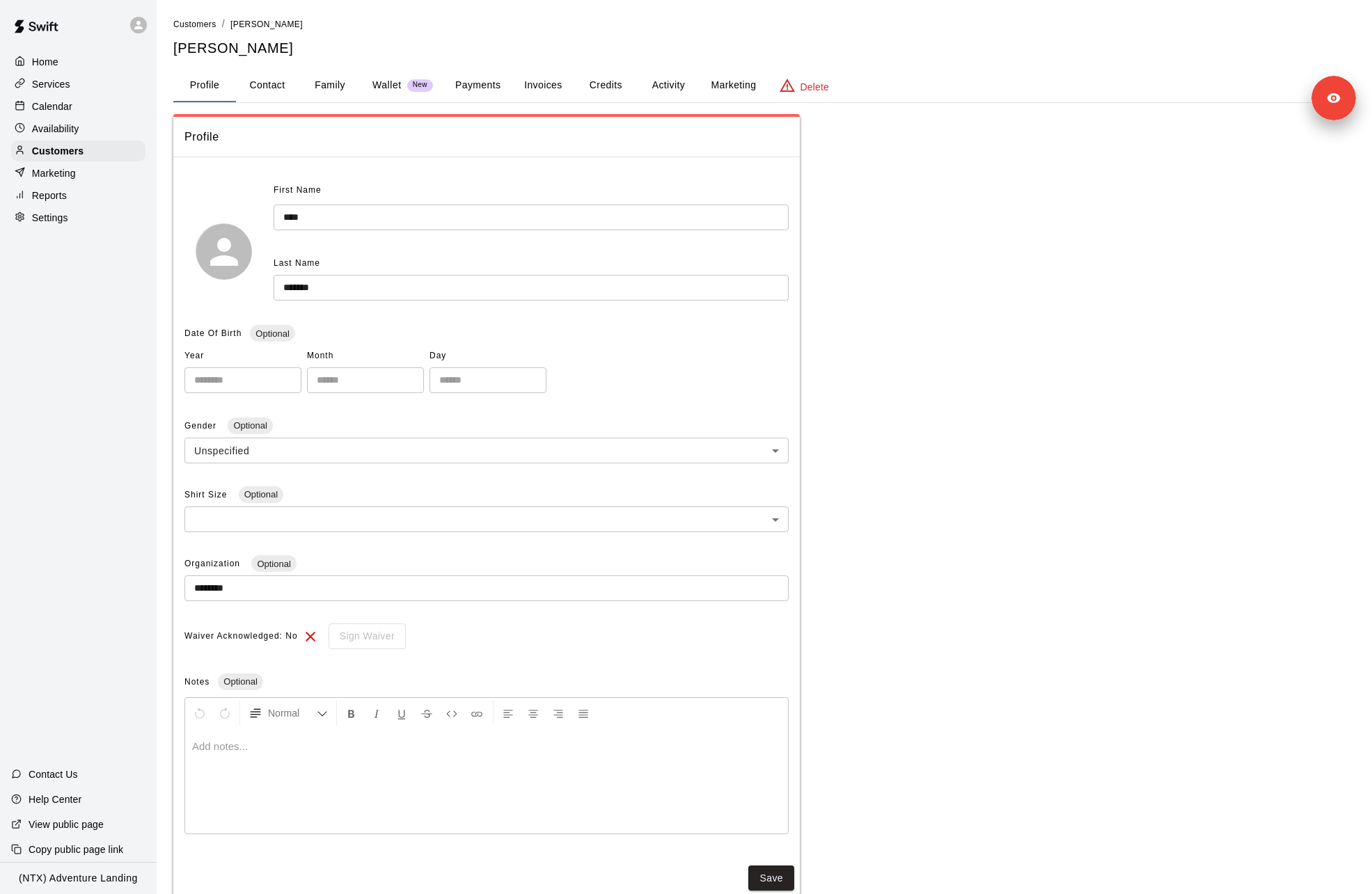
click at [347, 81] on button "Family" at bounding box center [330, 85] width 63 height 33
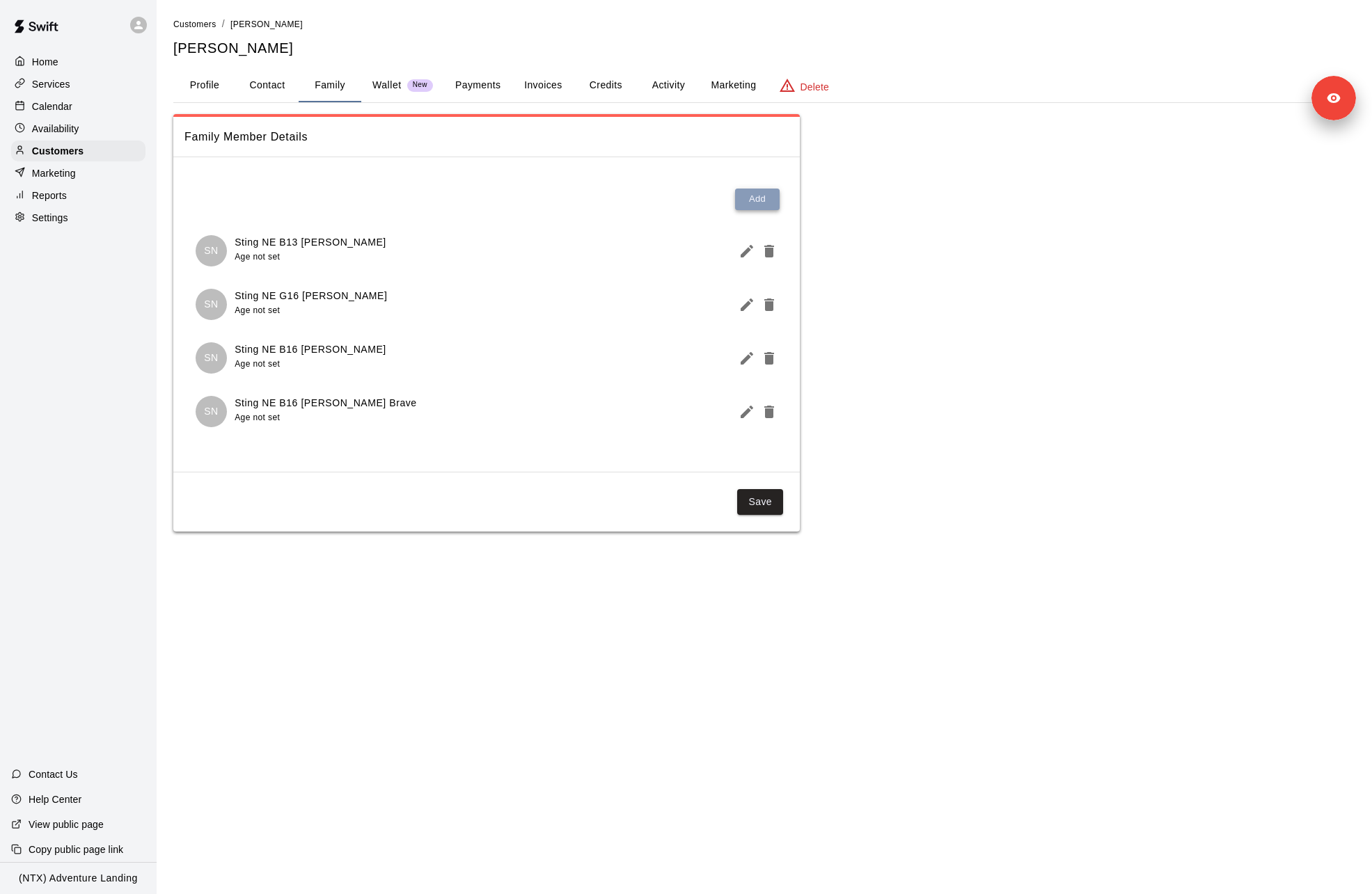
click at [751, 198] on button "Add" at bounding box center [757, 199] width 44 height 21
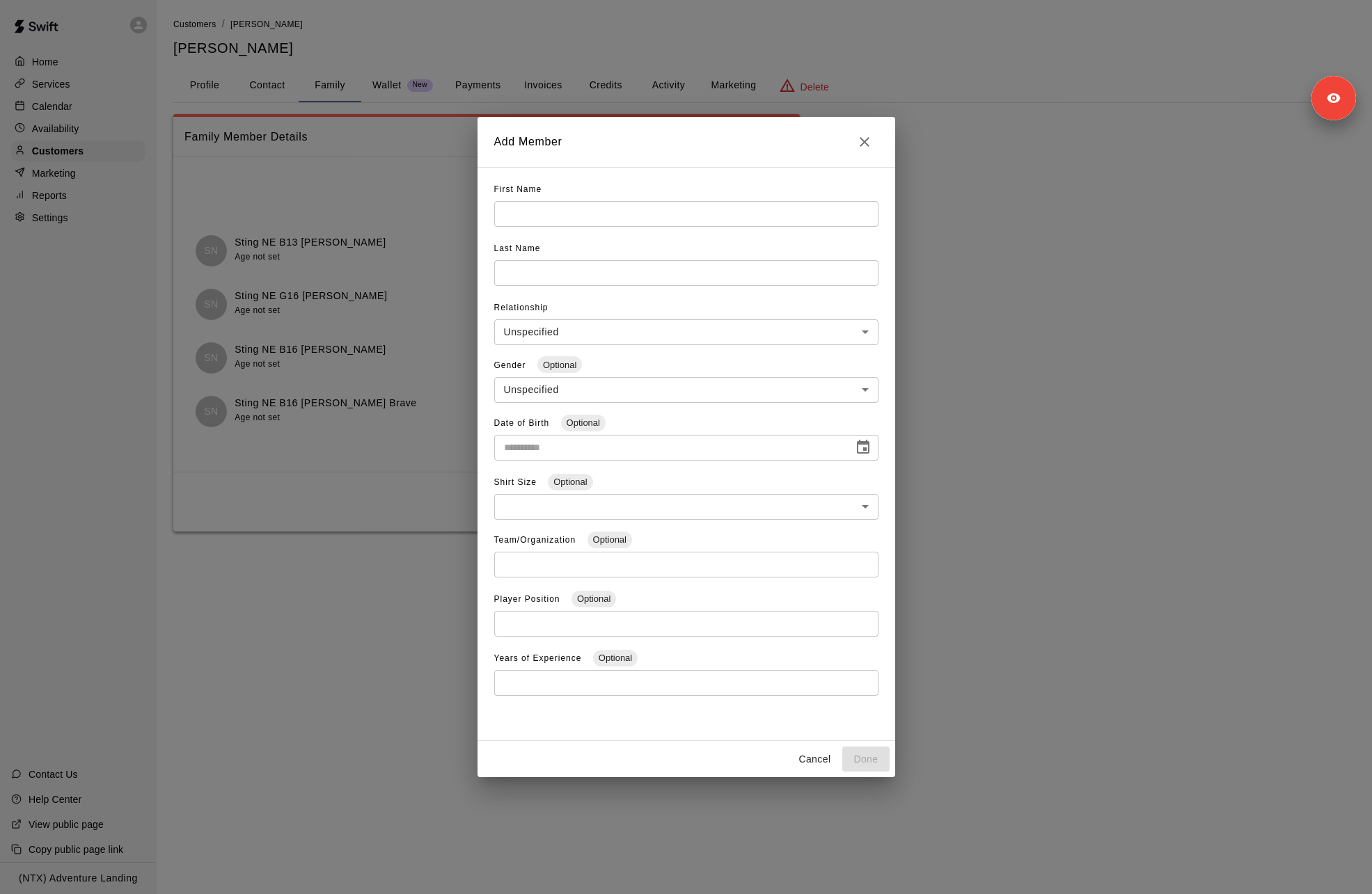
click at [579, 215] on input "text" at bounding box center [686, 214] width 384 height 26
type input "*****"
paste input "**********"
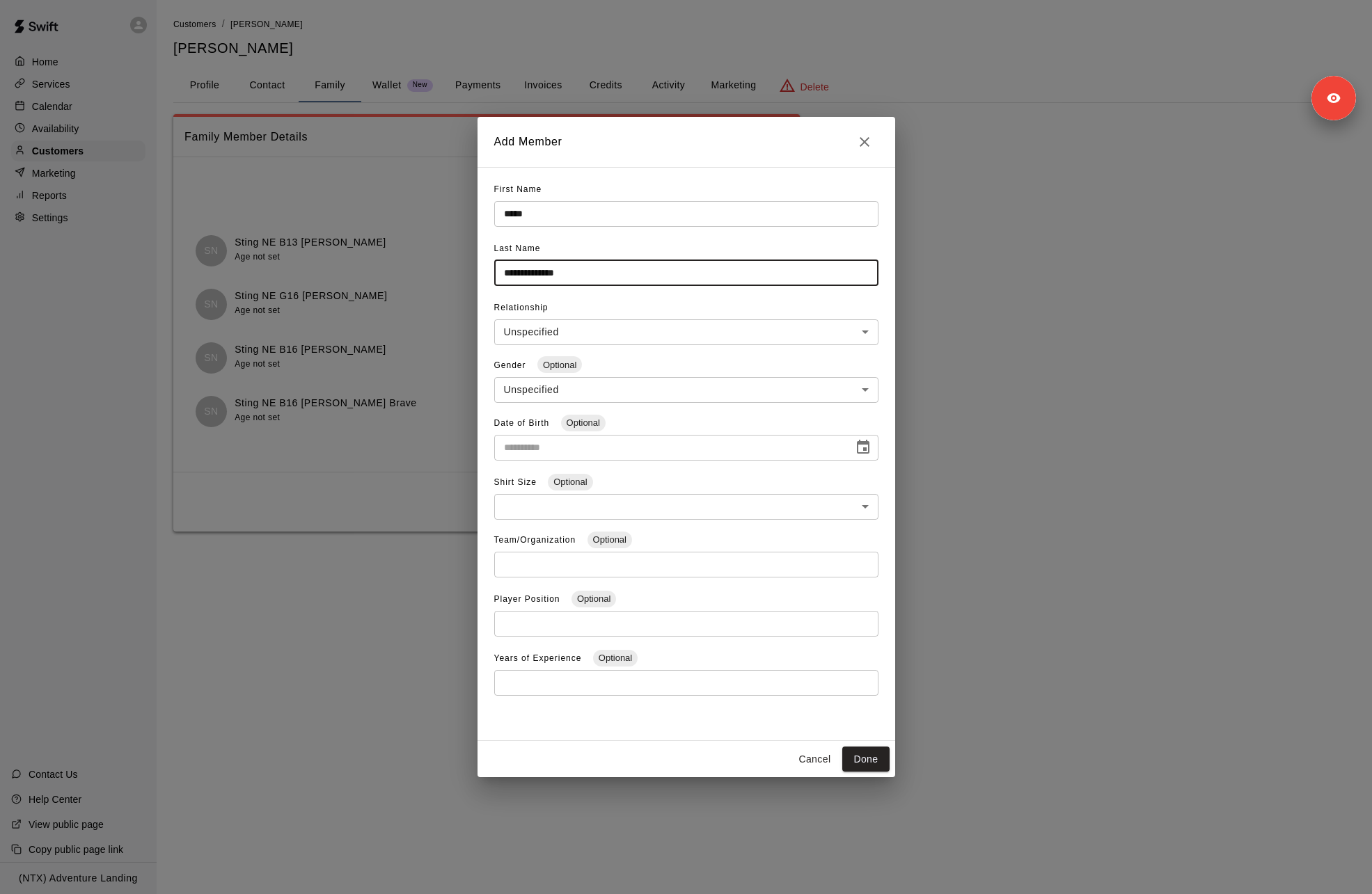
type input "**********"
click at [639, 145] on h2 "Add Member" at bounding box center [687, 142] width 418 height 50
click at [871, 770] on button "Done" at bounding box center [865, 759] width 47 height 26
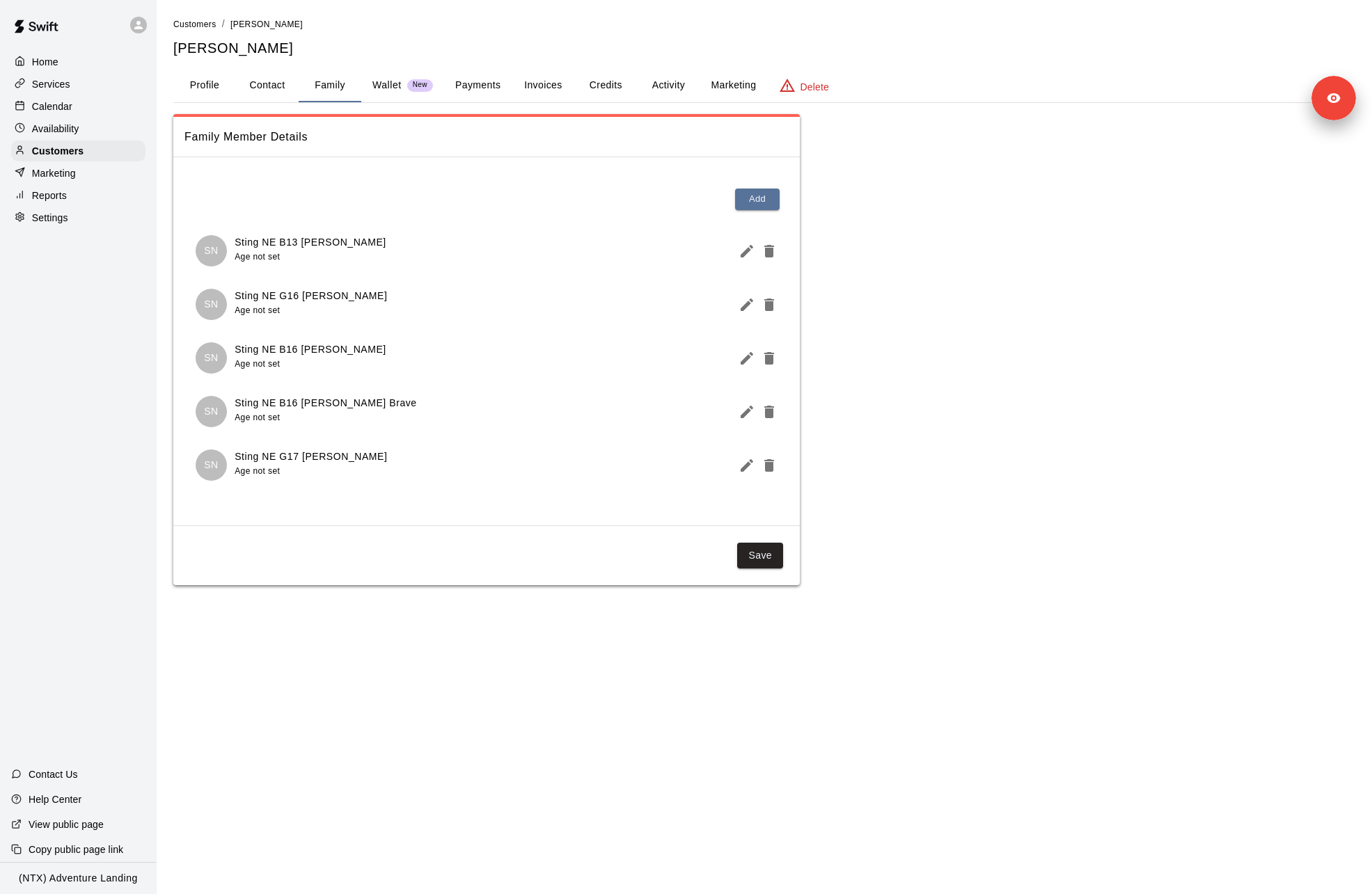
click at [777, 558] on button "Save" at bounding box center [760, 556] width 46 height 26
drag, startPoint x: 1146, startPoint y: 174, endPoint x: 425, endPoint y: 68, distance: 728.8
click at [1109, 171] on div "Family Member Details Add SN Sting NE B13 [PERSON_NAME] Age not set SN Sting NE…" at bounding box center [765, 350] width 1182 height 471
drag, startPoint x: 145, startPoint y: 67, endPoint x: 124, endPoint y: 67, distance: 21.0
click at [145, 67] on div "Home" at bounding box center [84, 62] width 145 height 21
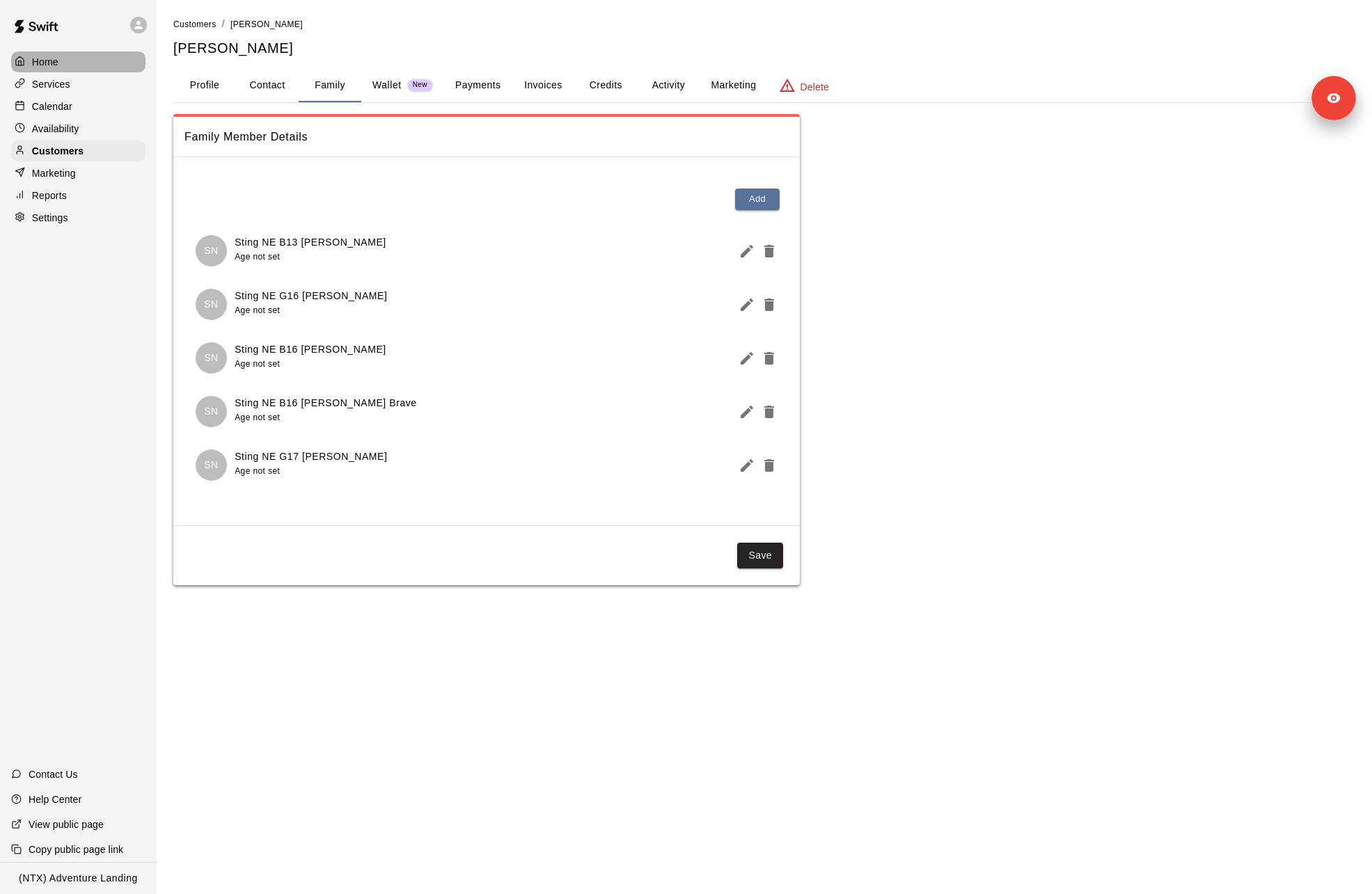
click at [118, 67] on div "Home" at bounding box center [78, 62] width 134 height 21
